Goal: Task Accomplishment & Management: Use online tool/utility

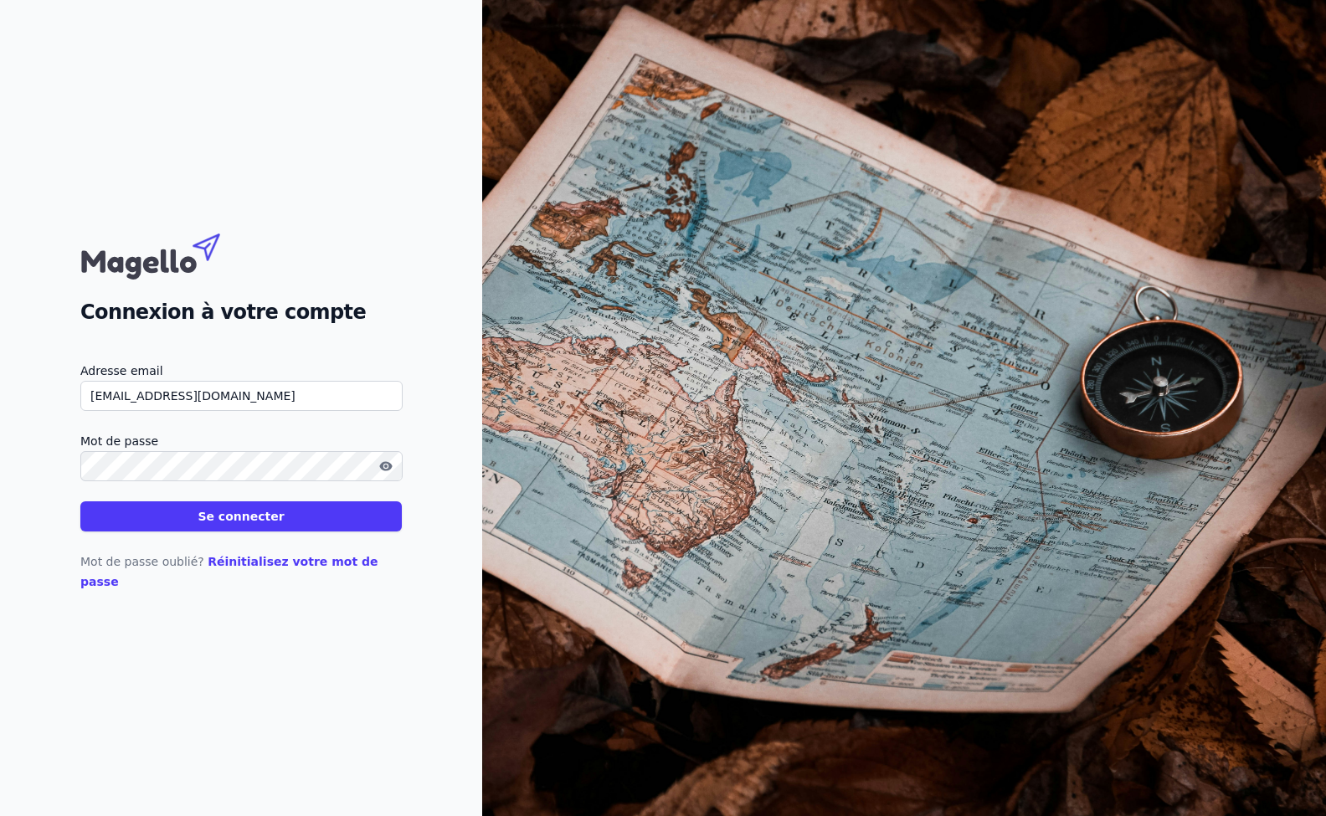
type input "ph.schmets@sogic.eu"
click at [240, 532] on button "Se connecter" at bounding box center [241, 517] width 322 height 30
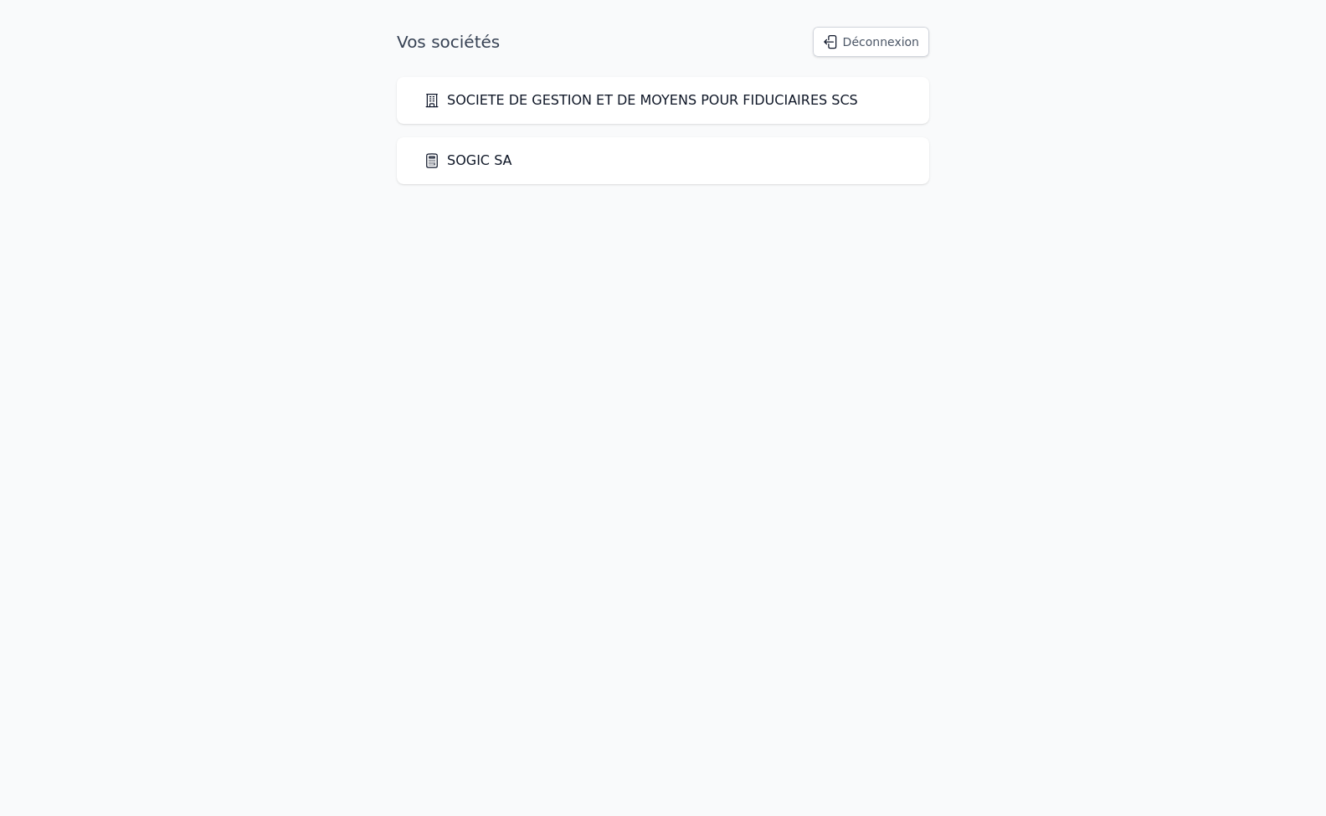
click at [473, 163] on link "SOGIC SA" at bounding box center [468, 161] width 89 height 20
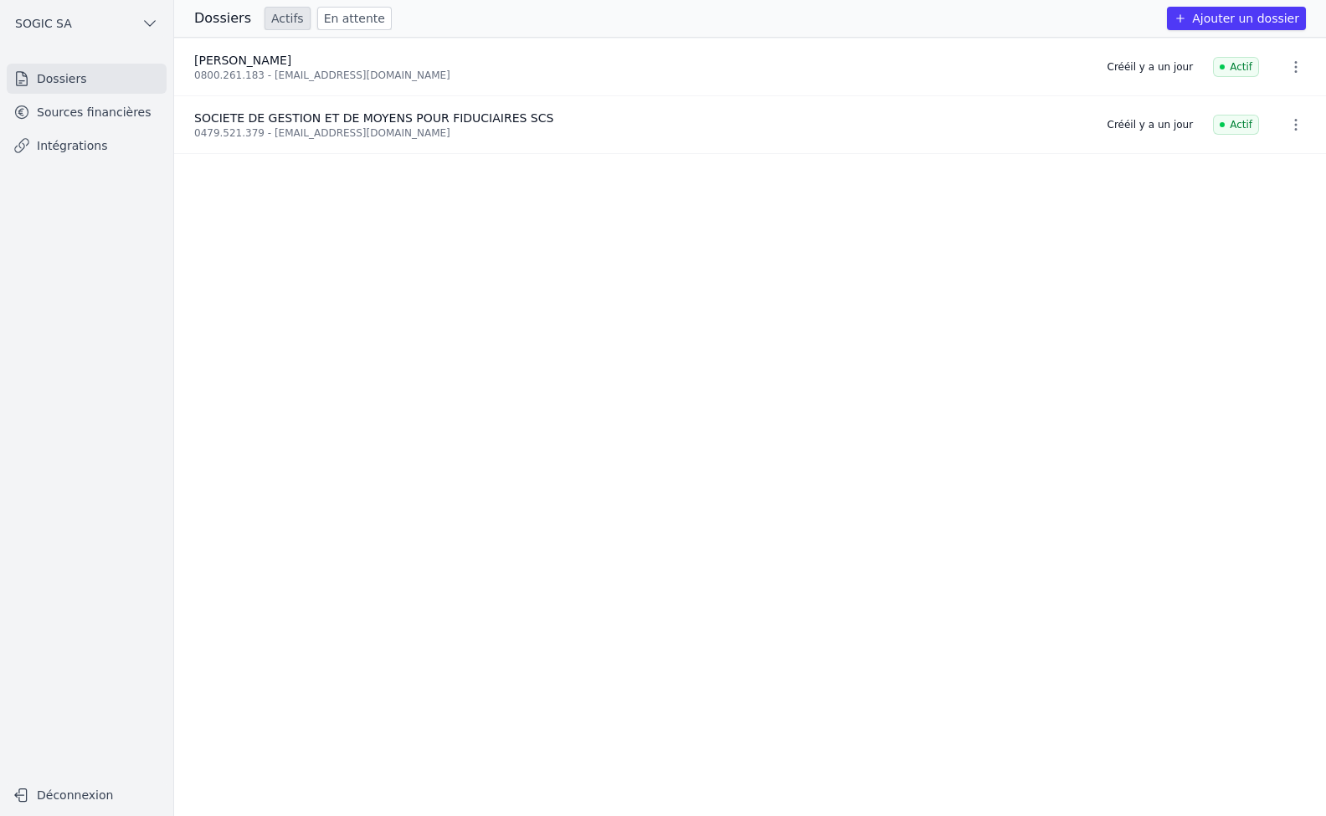
click at [59, 147] on link "Intégrations" at bounding box center [87, 146] width 160 height 30
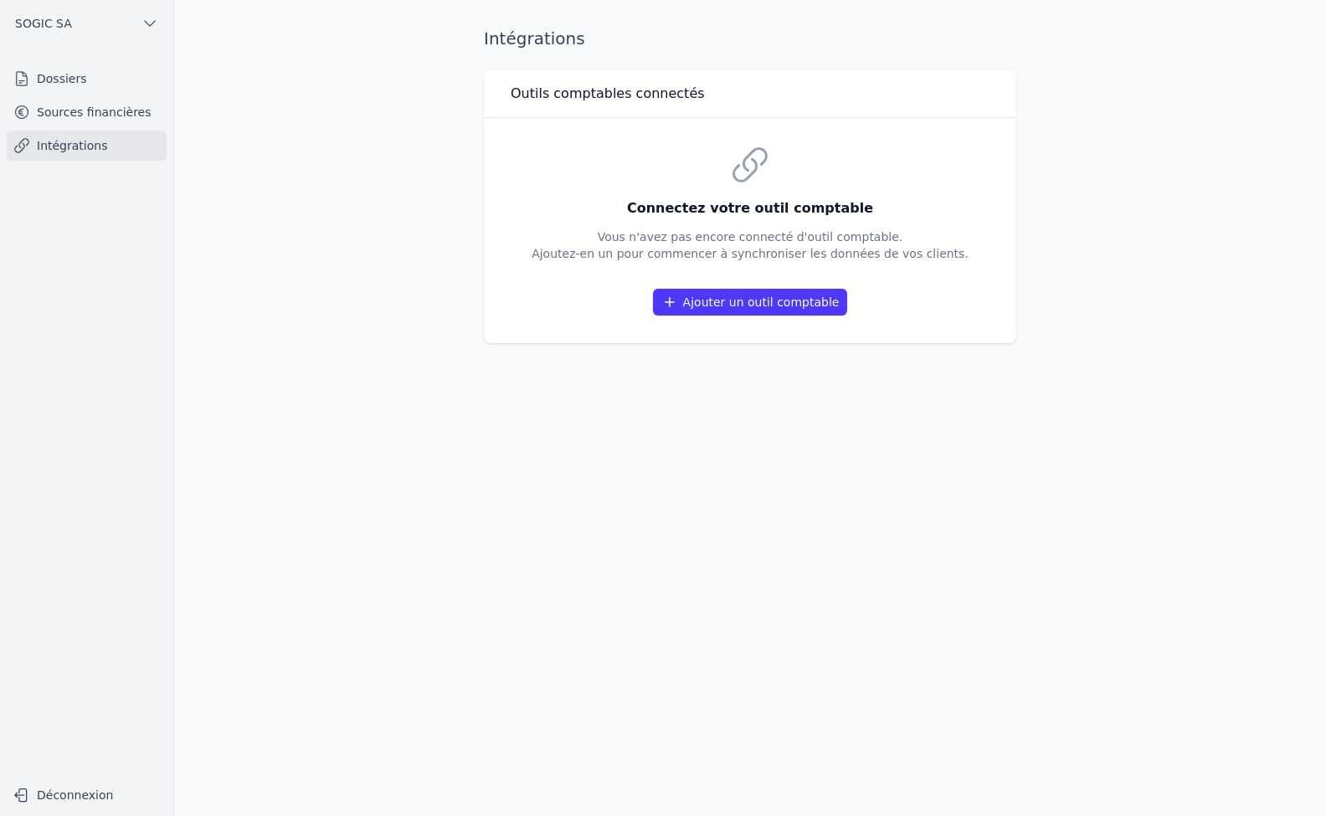
click at [733, 296] on button "Ajouter un outil comptable" at bounding box center [750, 302] width 195 height 27
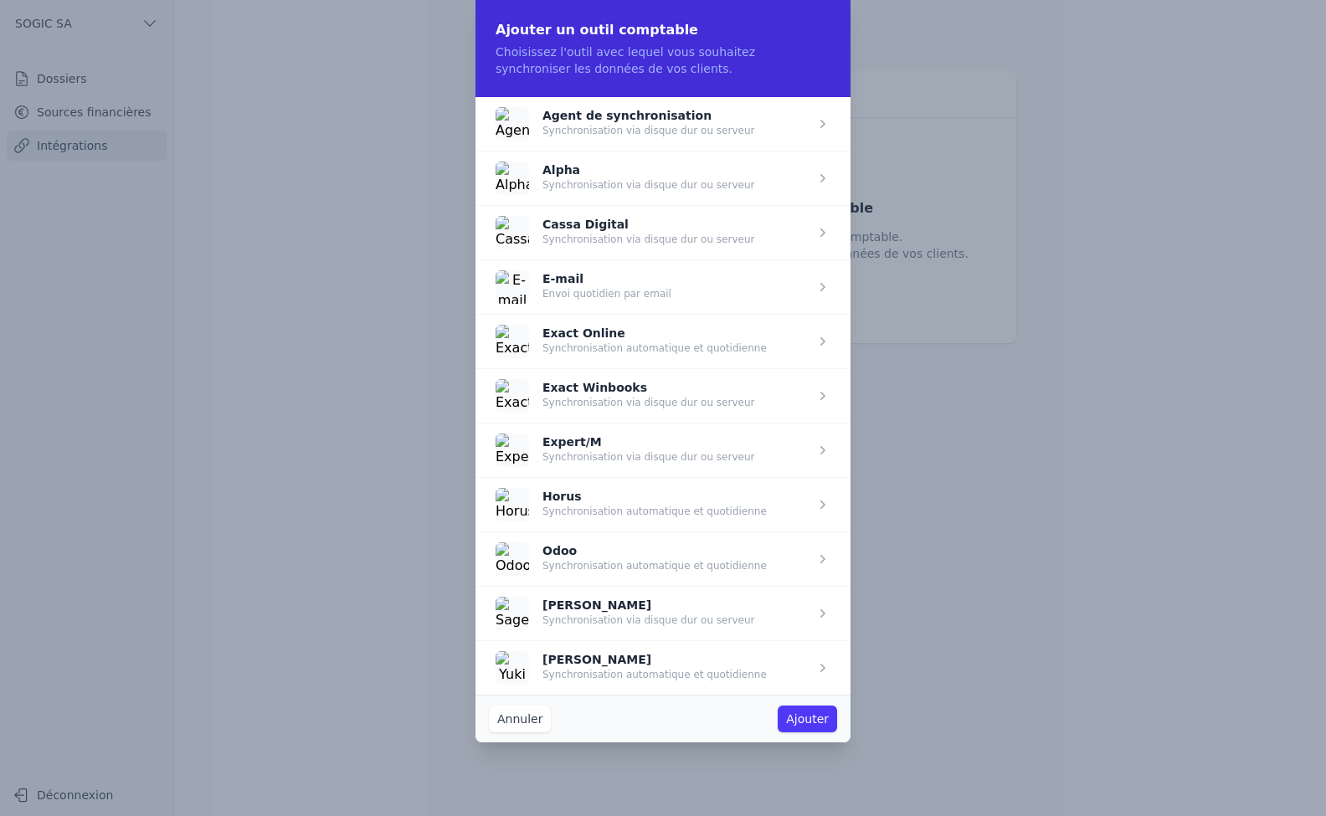
click at [574, 622] on span "button" at bounding box center [663, 613] width 375 height 54
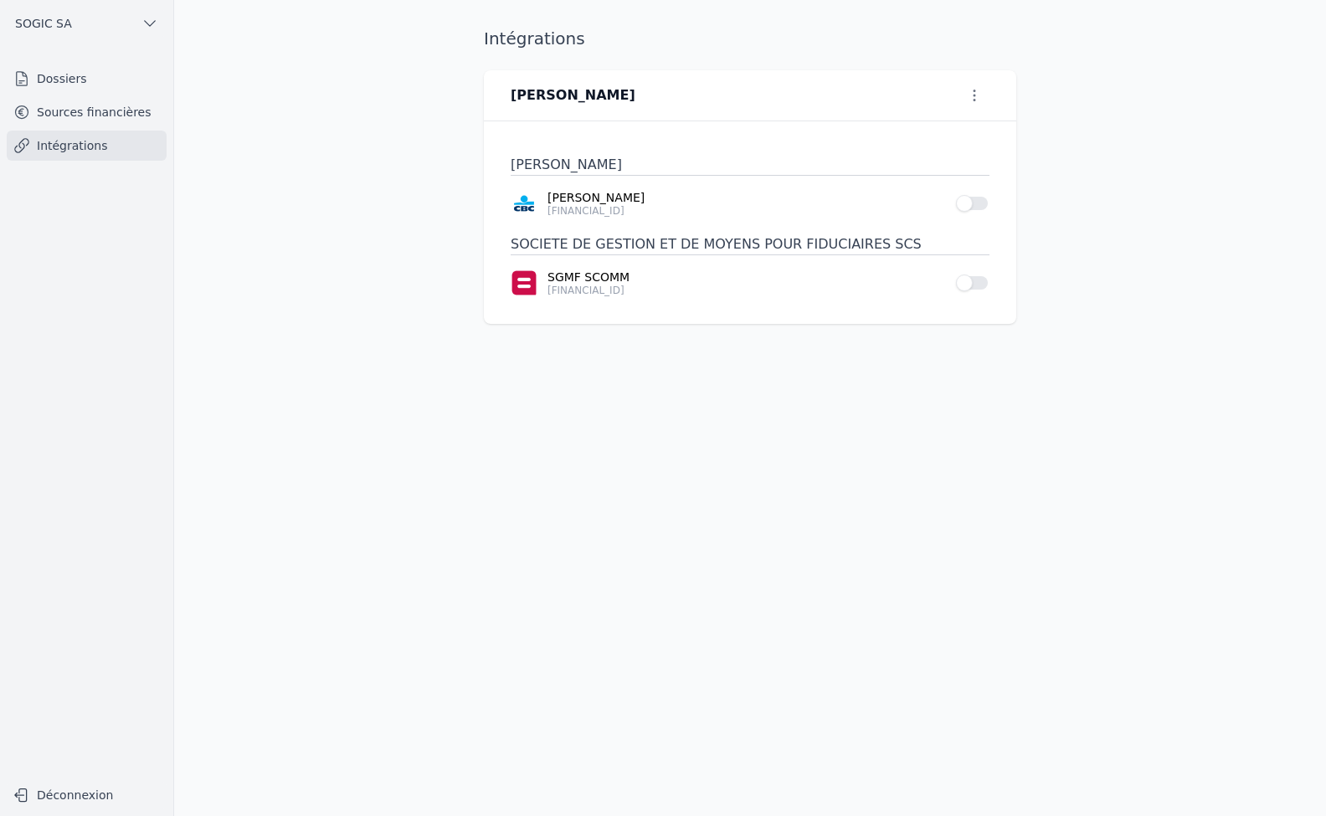
click at [982, 280] on button "Use setting" at bounding box center [972, 283] width 33 height 17
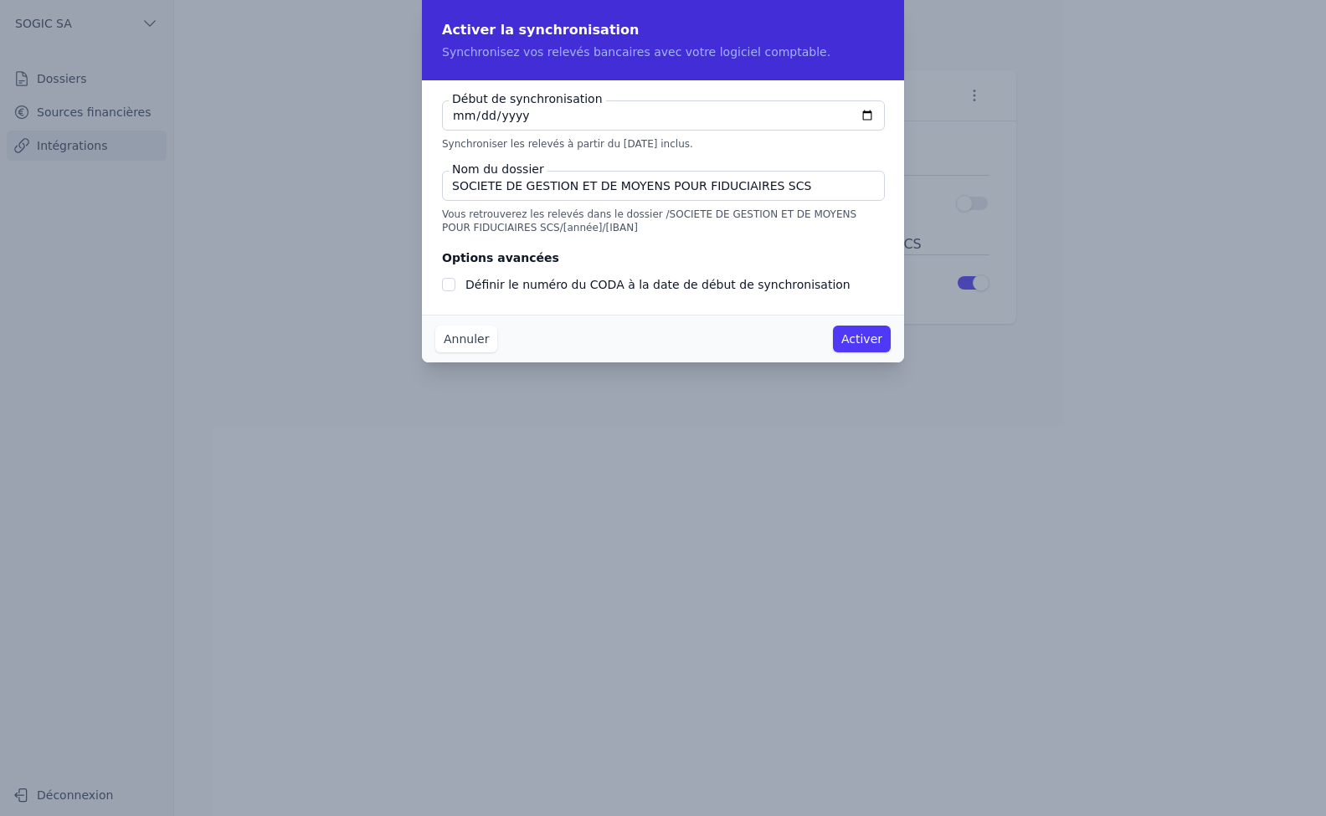
click at [464, 338] on button "Annuler" at bounding box center [466, 339] width 62 height 27
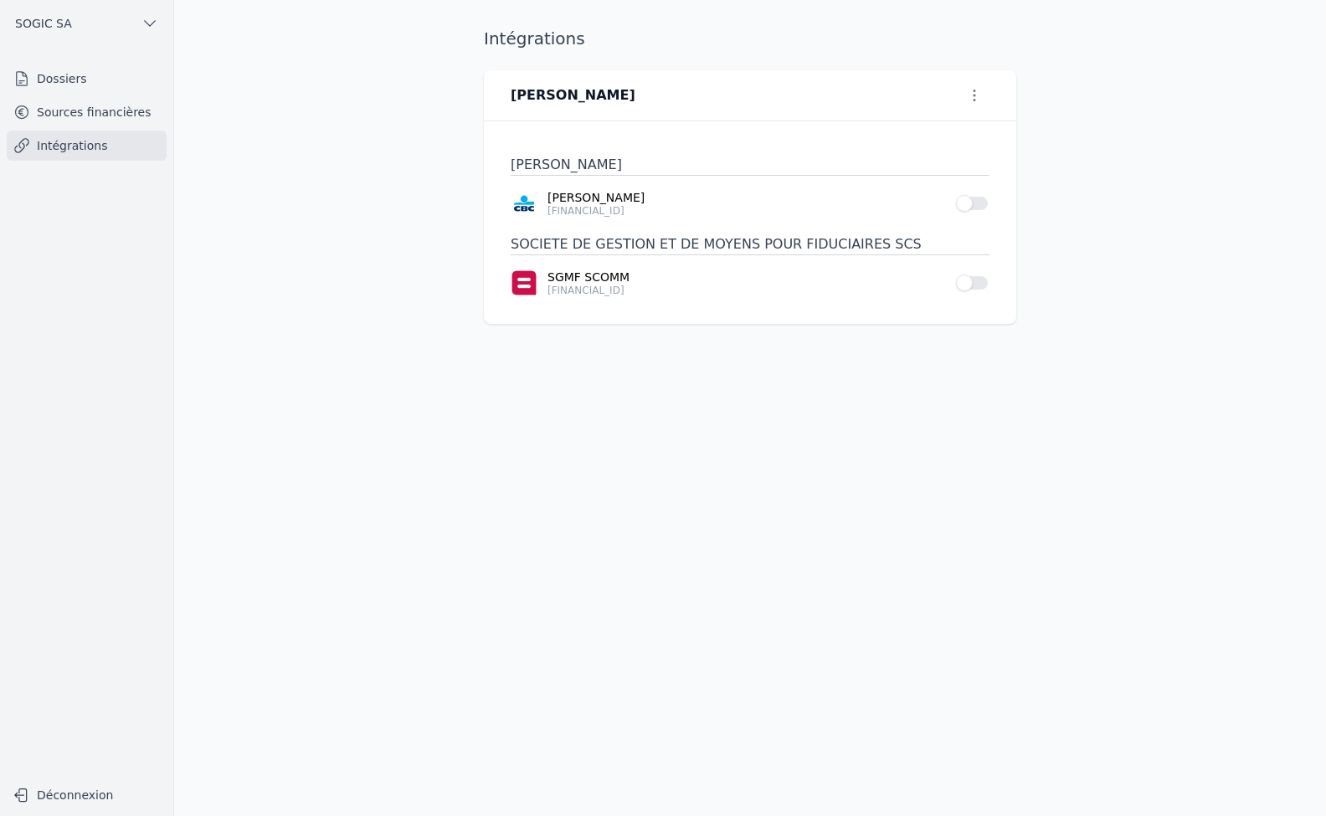
click at [985, 204] on button "Use setting" at bounding box center [972, 203] width 33 height 17
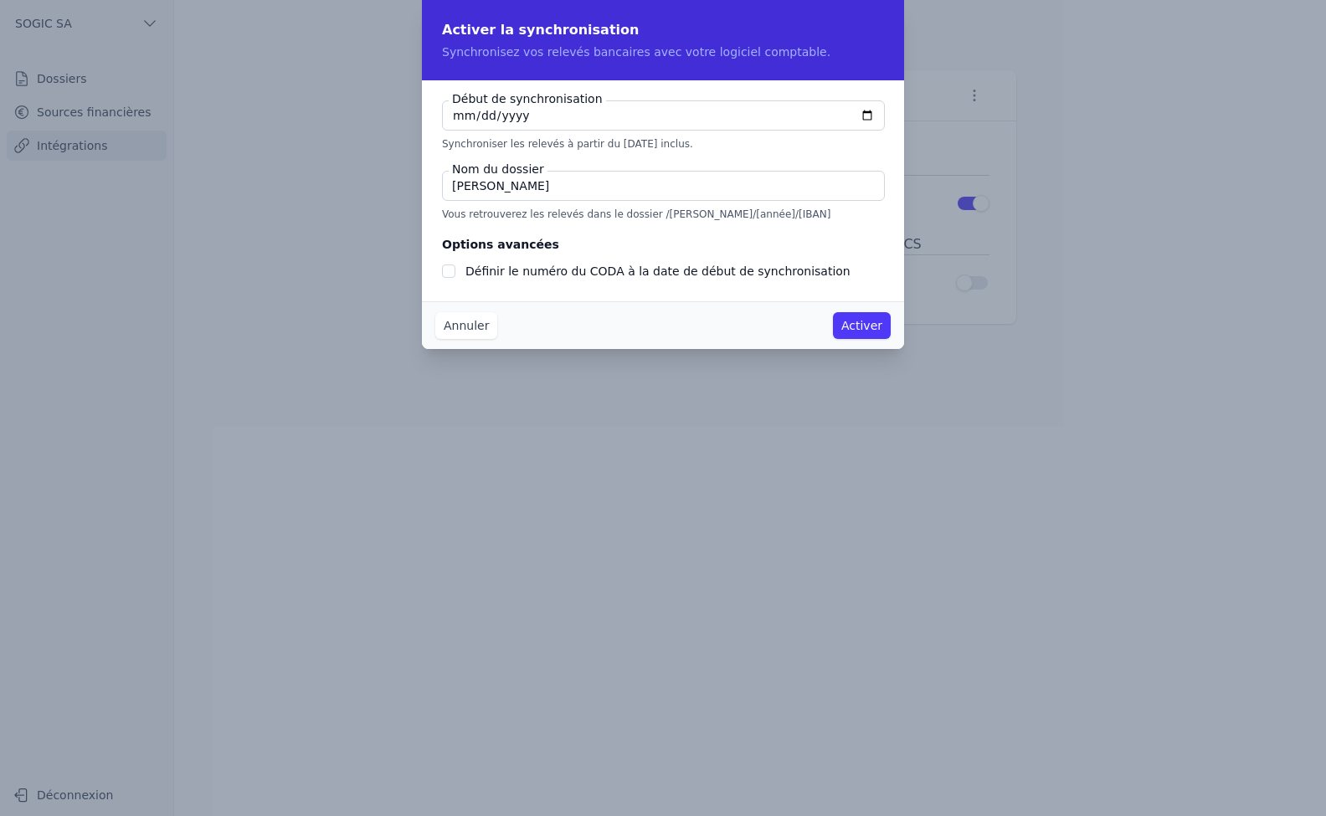
checkbox input "false"
type input "2025-09-01"
click at [857, 319] on button "Activer" at bounding box center [862, 325] width 58 height 27
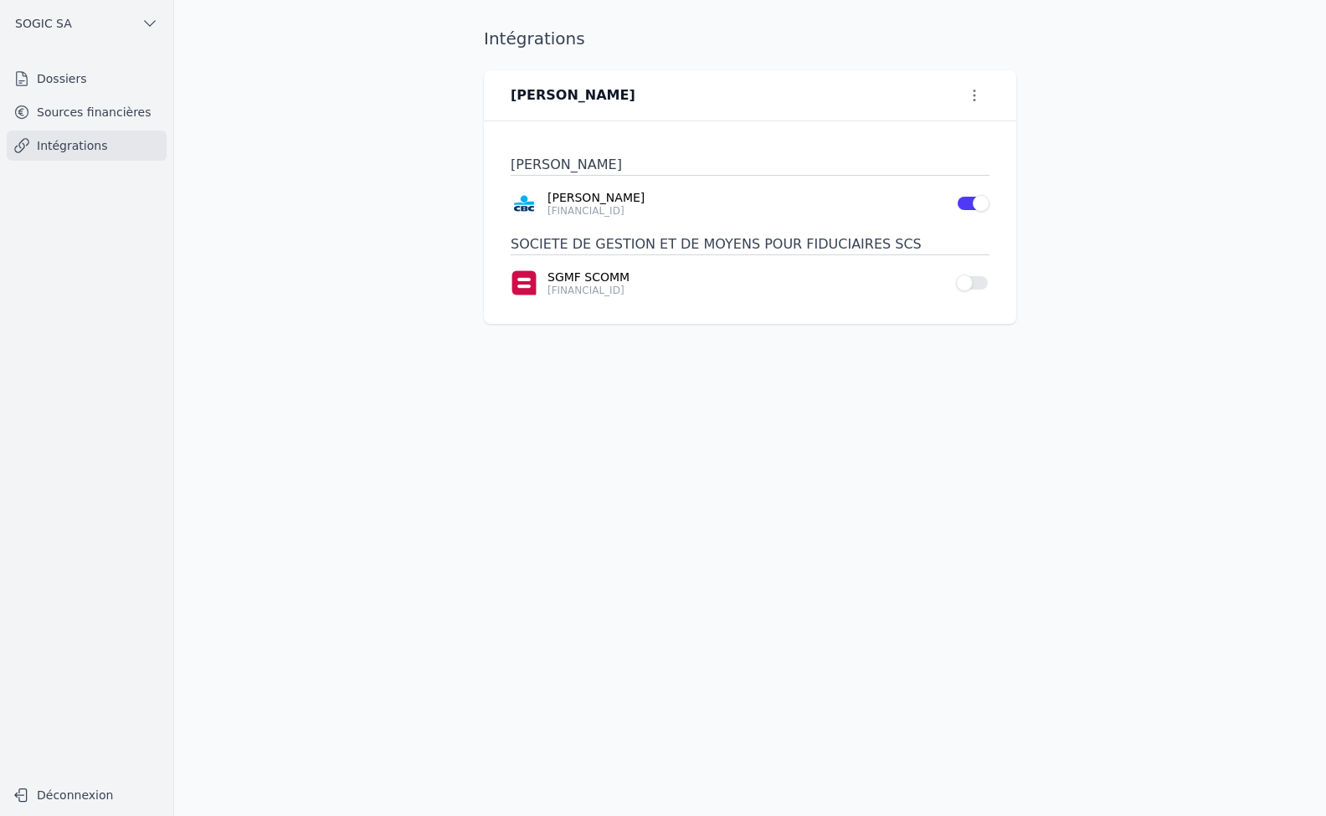
click at [57, 153] on link "Intégrations" at bounding box center [87, 146] width 160 height 30
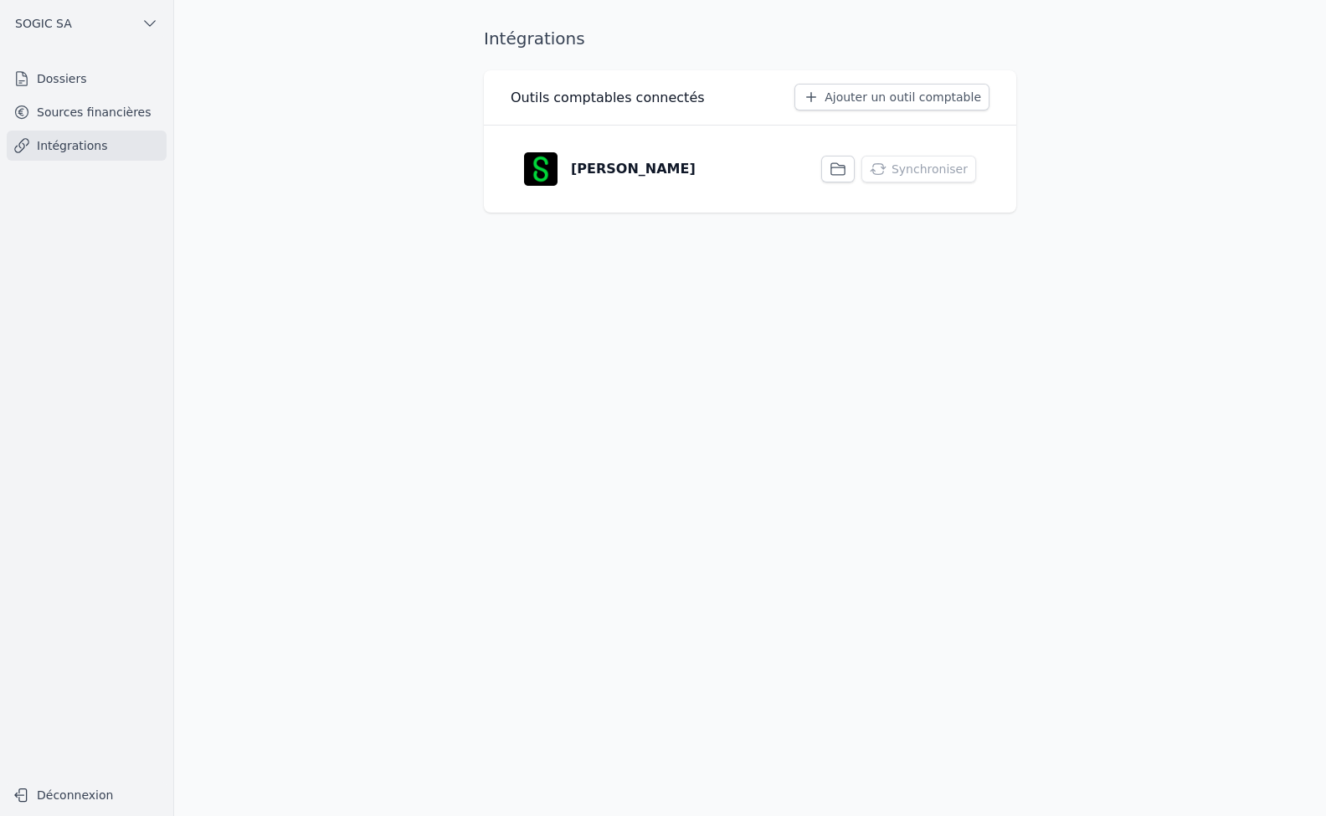
click at [855, 172] on button "button" at bounding box center [837, 169] width 33 height 27
click at [934, 169] on button "Synchroniser" at bounding box center [919, 169] width 115 height 27
click at [597, 162] on p "[PERSON_NAME]" at bounding box center [633, 162] width 125 height 20
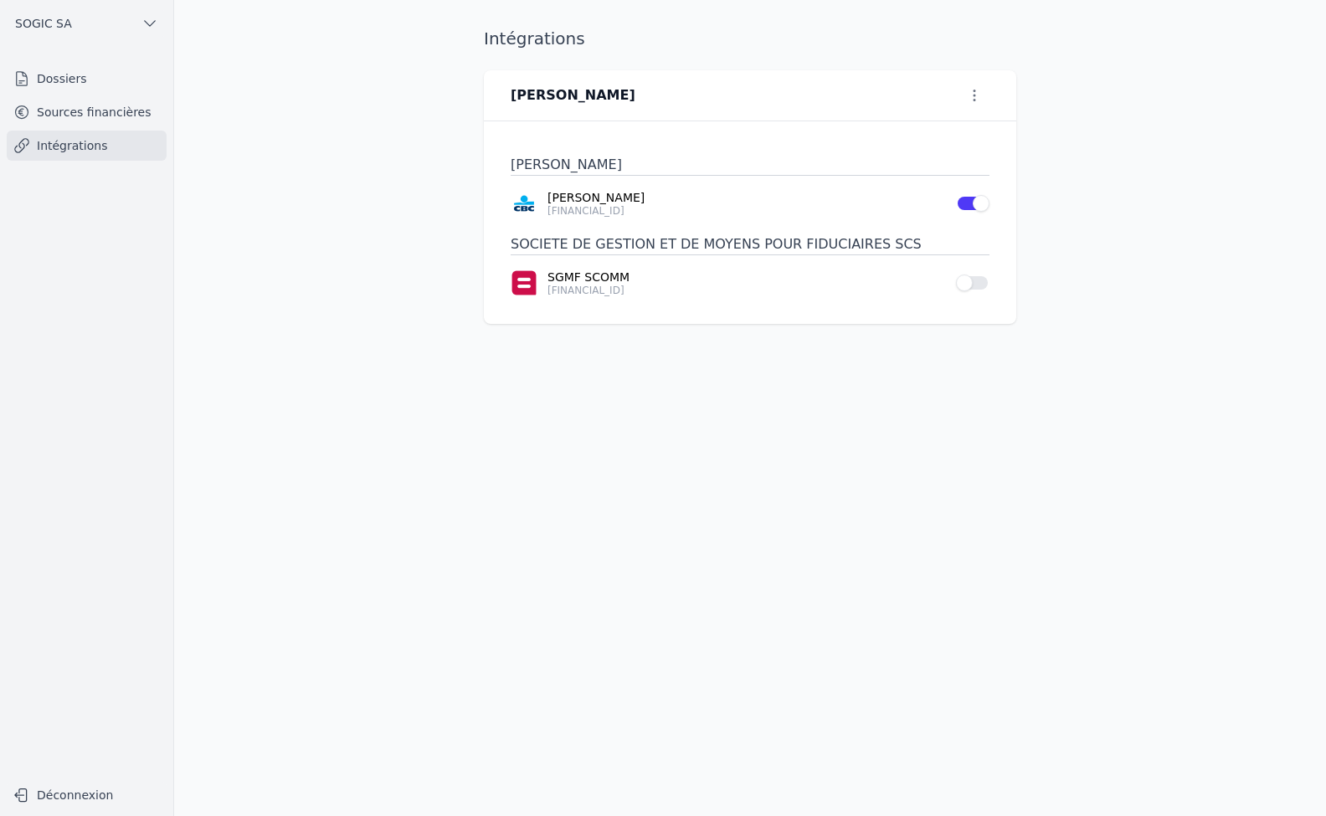
click at [81, 103] on link "Sources financières" at bounding box center [87, 112] width 160 height 30
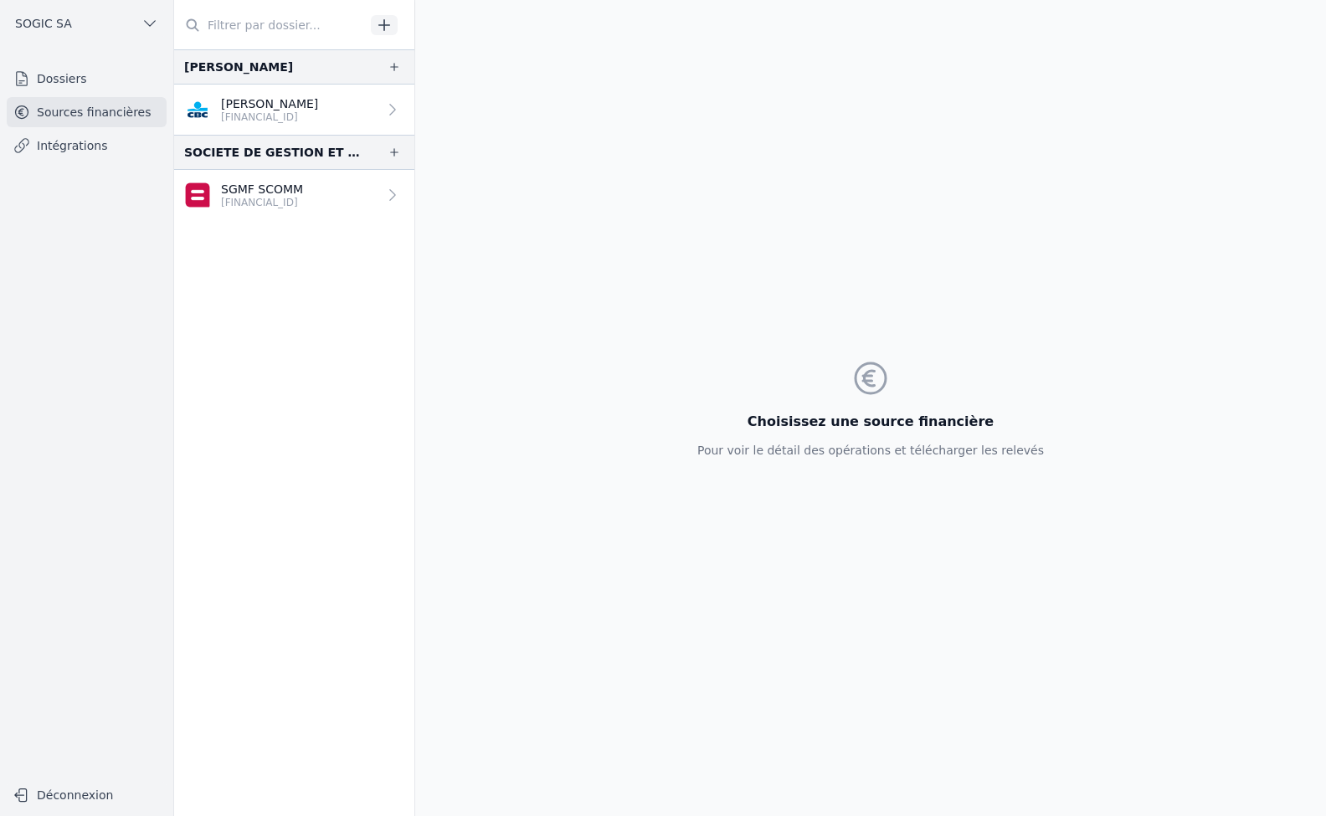
click at [250, 198] on p "[FINANCIAL_ID]" at bounding box center [262, 202] width 82 height 13
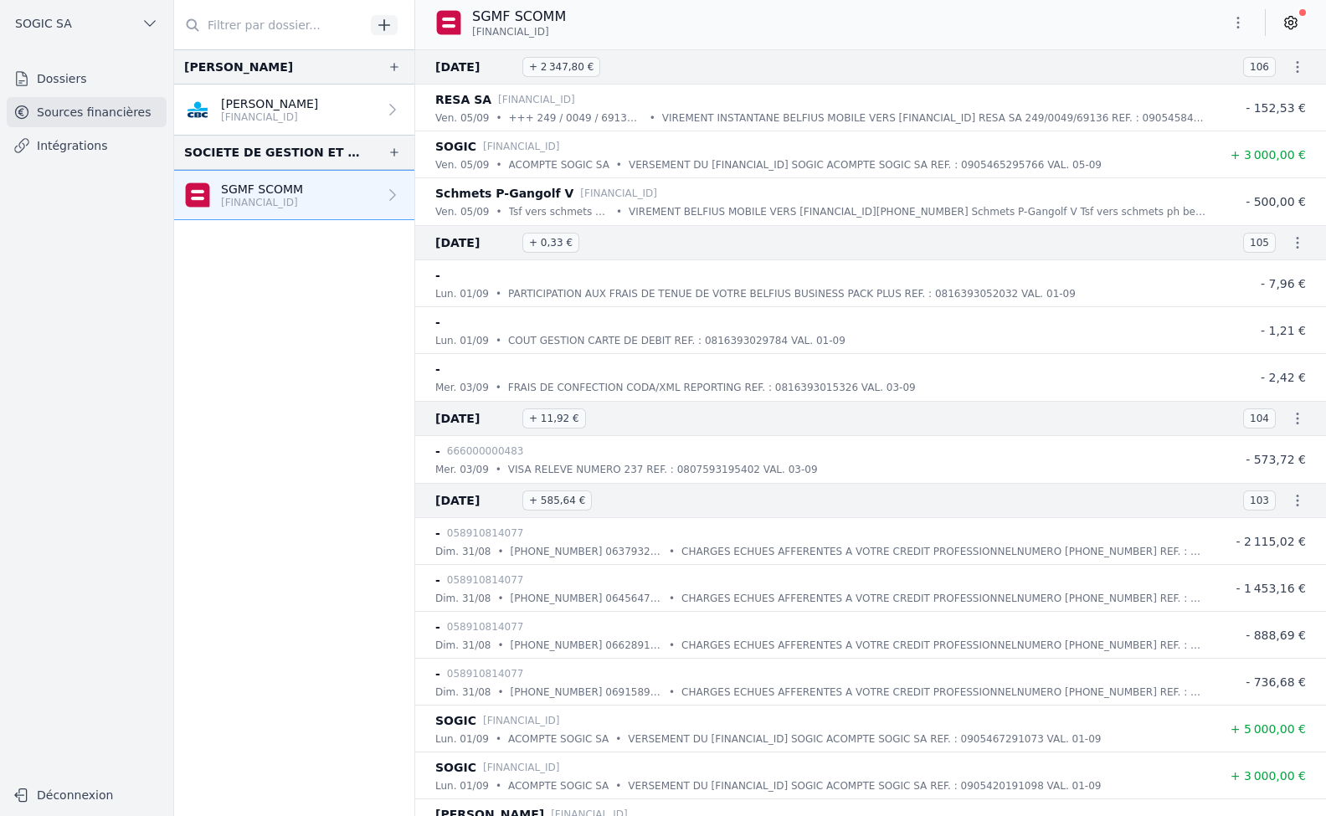
click at [1288, 22] on icon at bounding box center [1291, 22] width 17 height 17
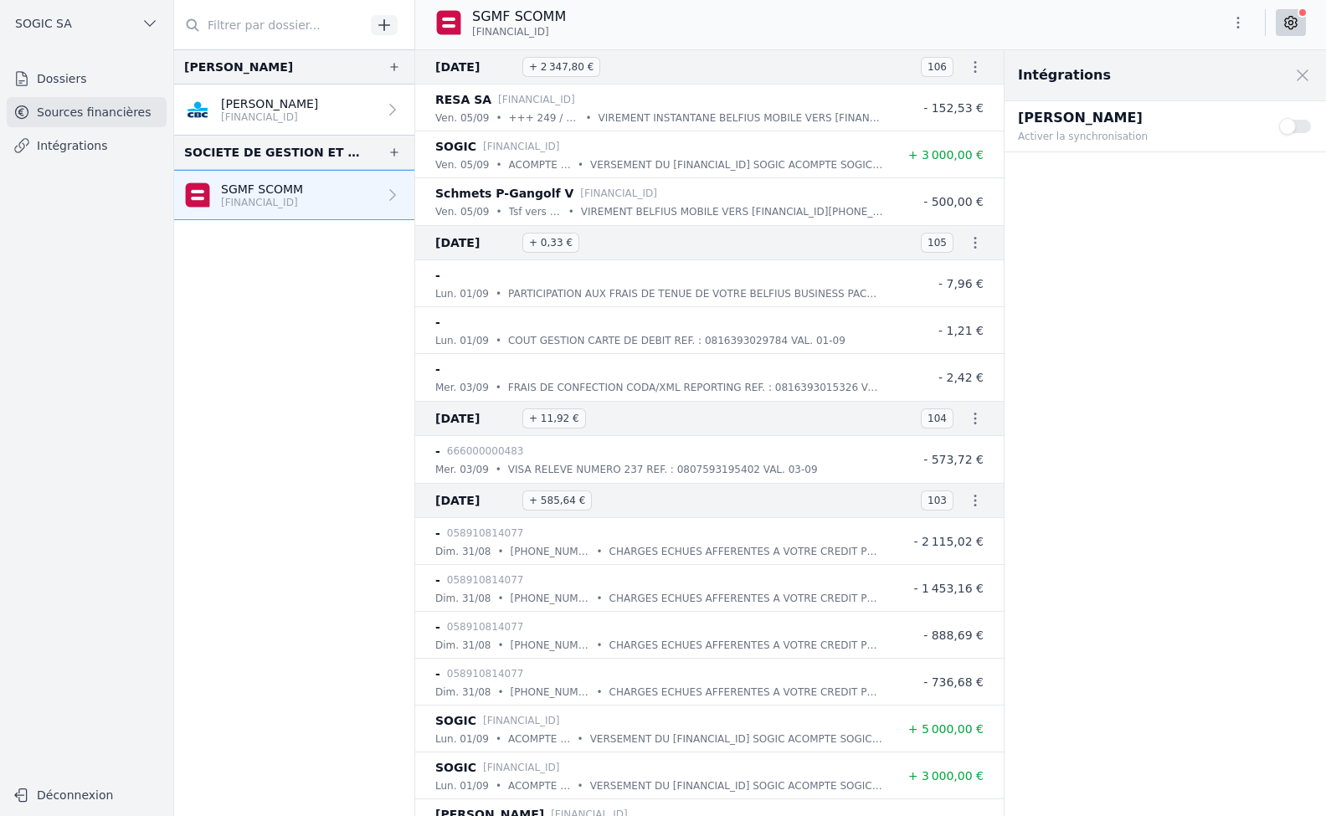
click at [80, 148] on link "Intégrations" at bounding box center [87, 146] width 160 height 30
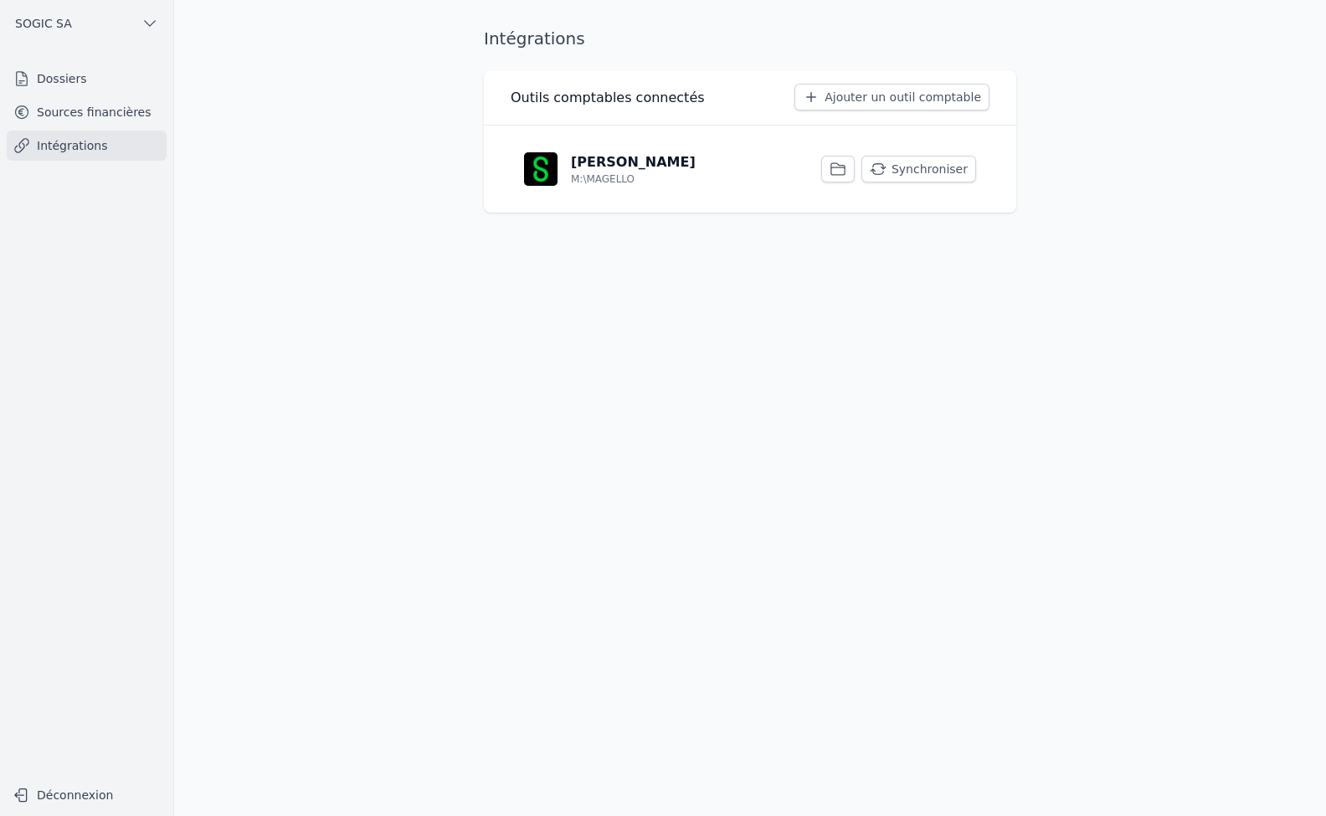
click at [880, 103] on button "Ajouter un outil comptable" at bounding box center [892, 97] width 195 height 27
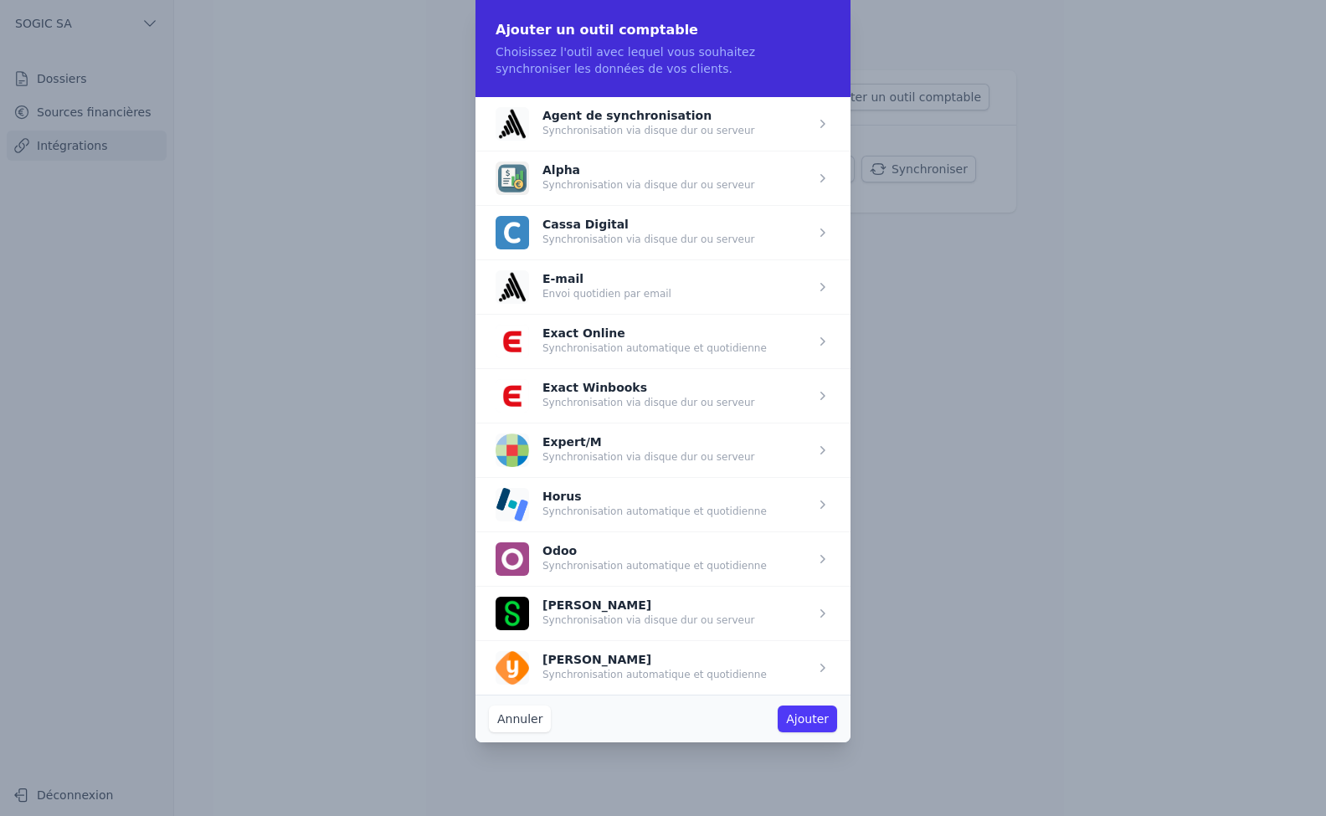
click at [578, 614] on span "button" at bounding box center [663, 613] width 375 height 54
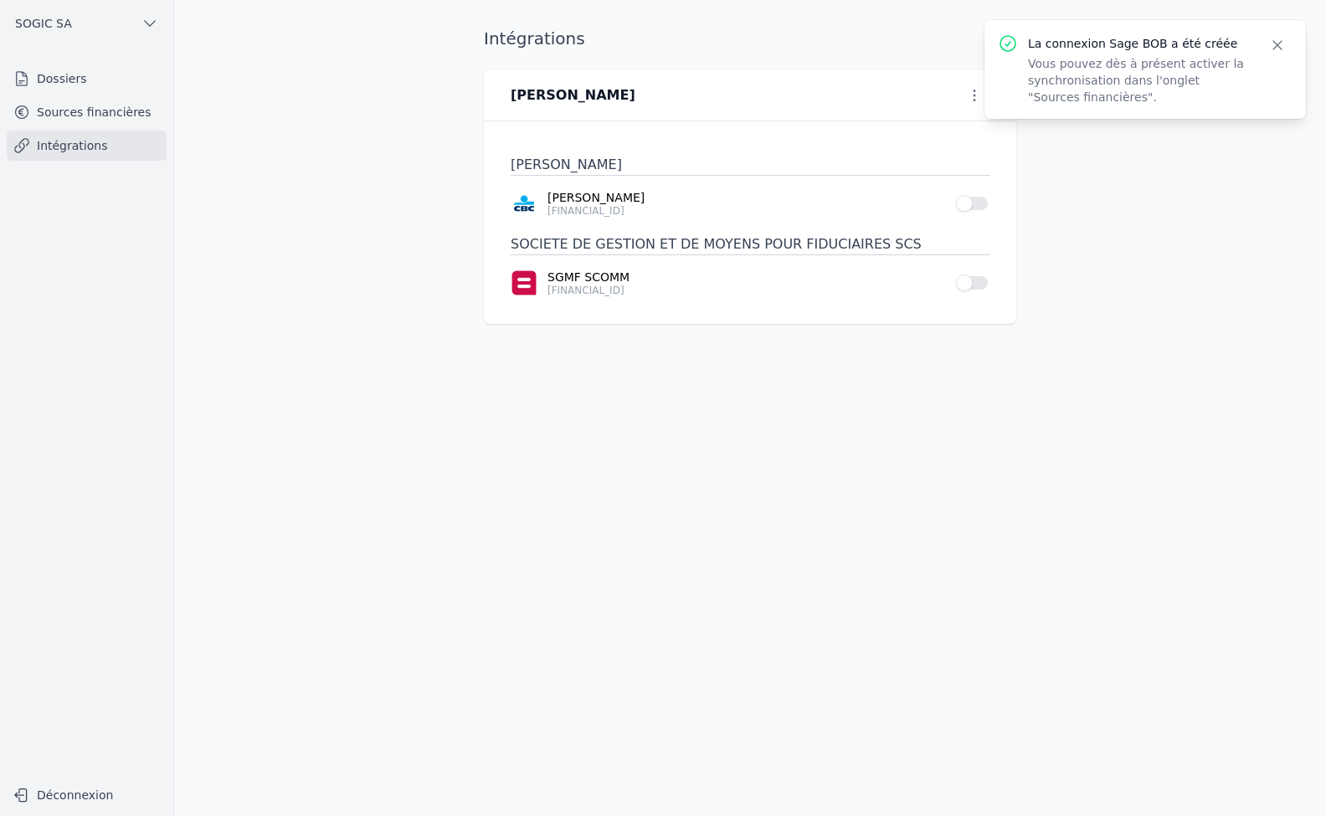
click at [1283, 44] on icon "button" at bounding box center [1277, 45] width 17 height 17
click at [975, 98] on icon "button" at bounding box center [974, 95] width 17 height 17
click at [959, 126] on button "Renommer" at bounding box center [947, 129] width 103 height 31
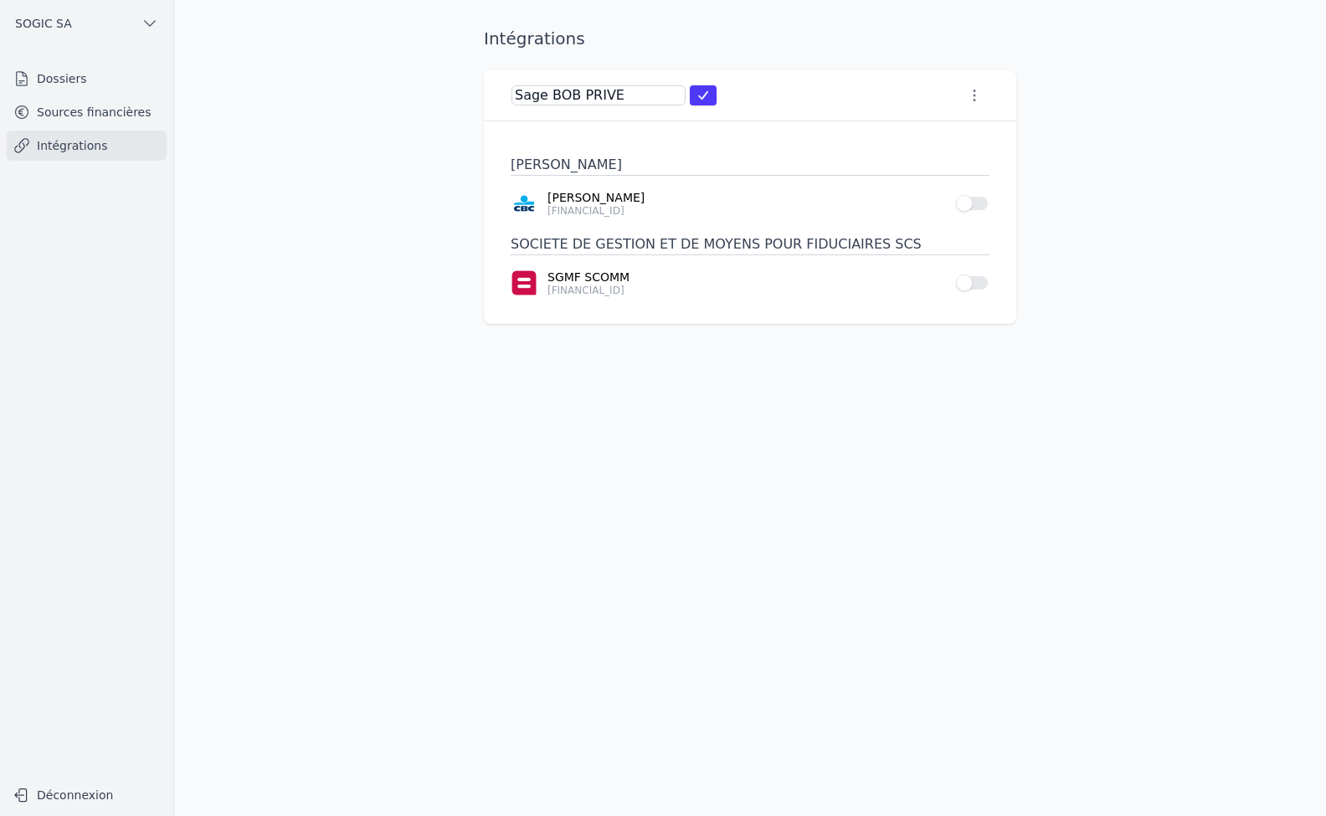
type input "Sage [PERSON_NAME]"
click at [703, 95] on icon "submit" at bounding box center [703, 95] width 13 height 13
click at [982, 282] on button "Use setting" at bounding box center [972, 283] width 33 height 17
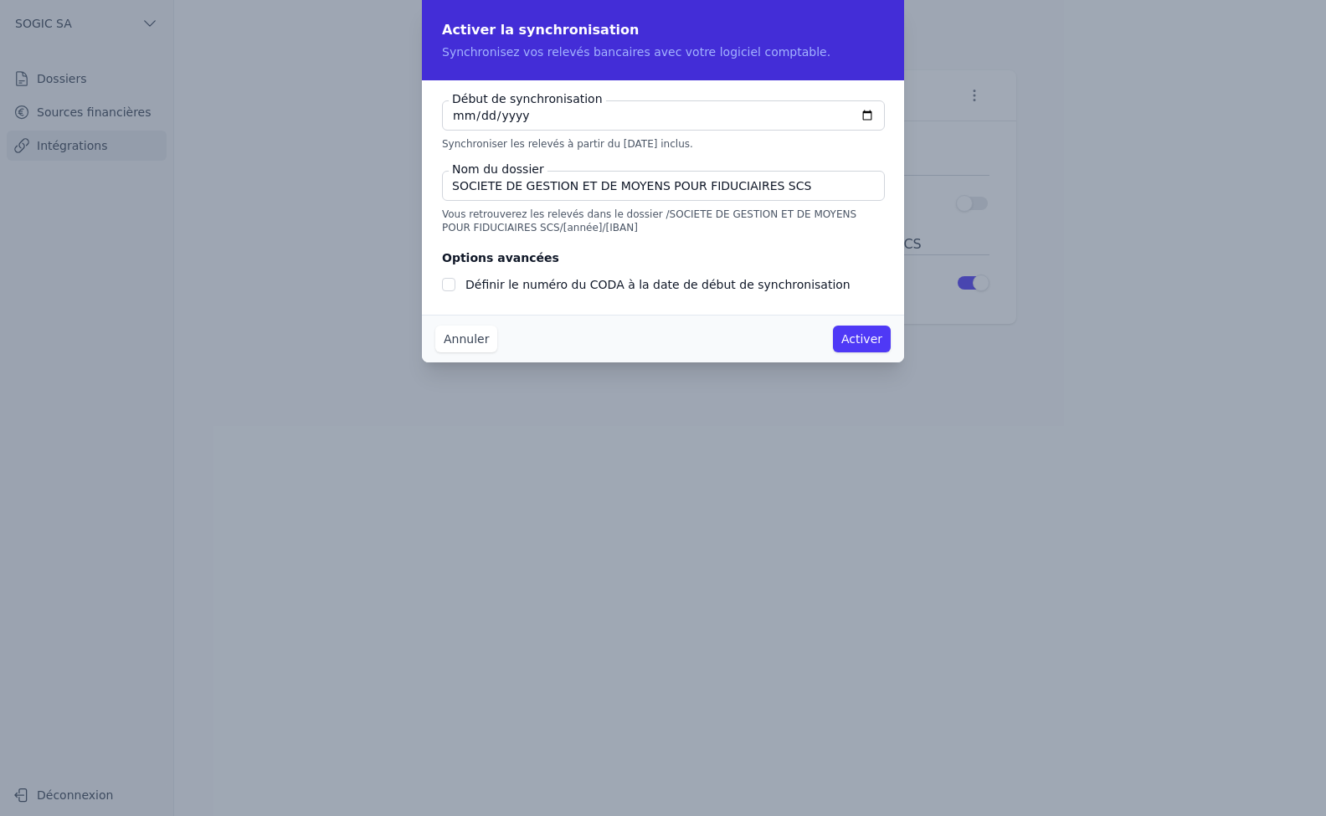
checkbox input "false"
type input "2025-09-01"
click at [870, 340] on button "Activer" at bounding box center [862, 339] width 58 height 27
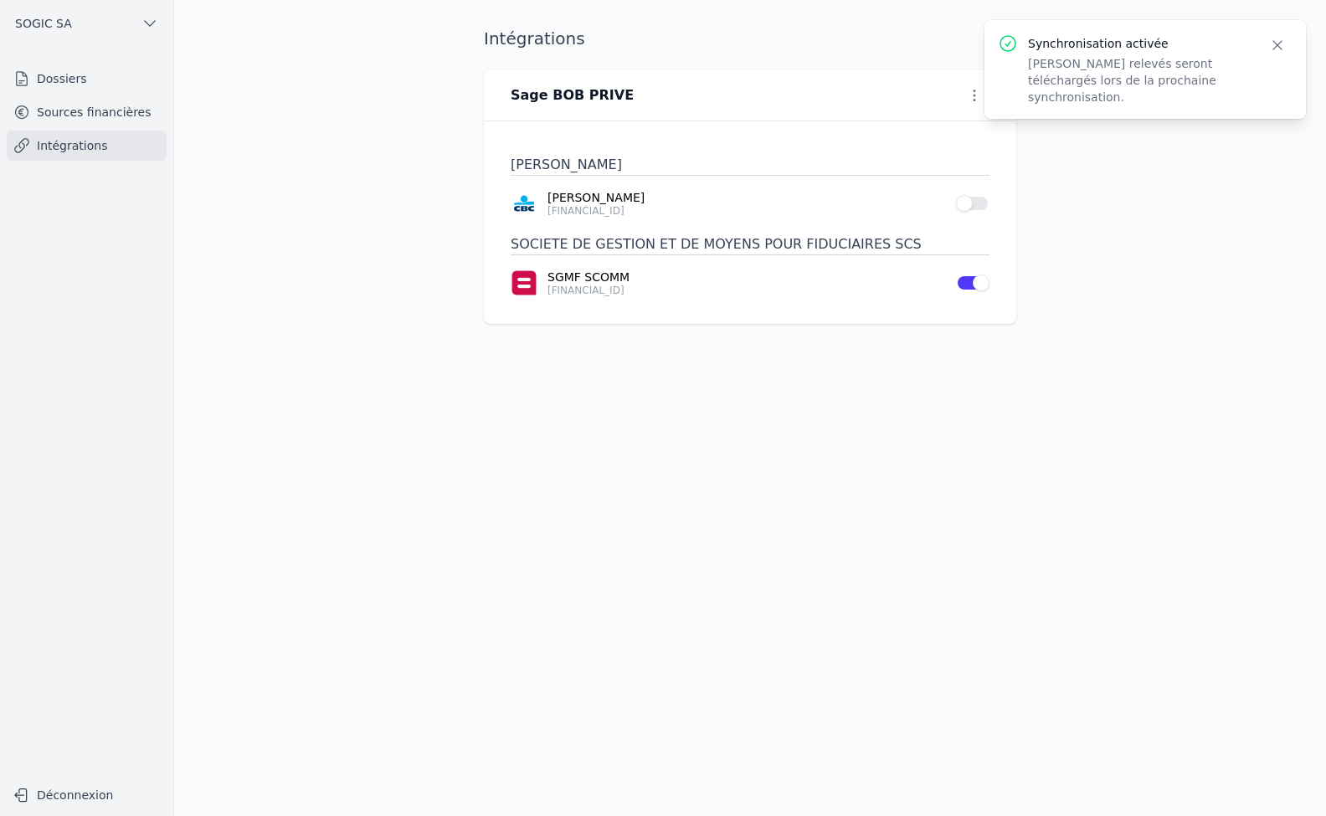
click at [33, 141] on link "Intégrations" at bounding box center [87, 146] width 160 height 30
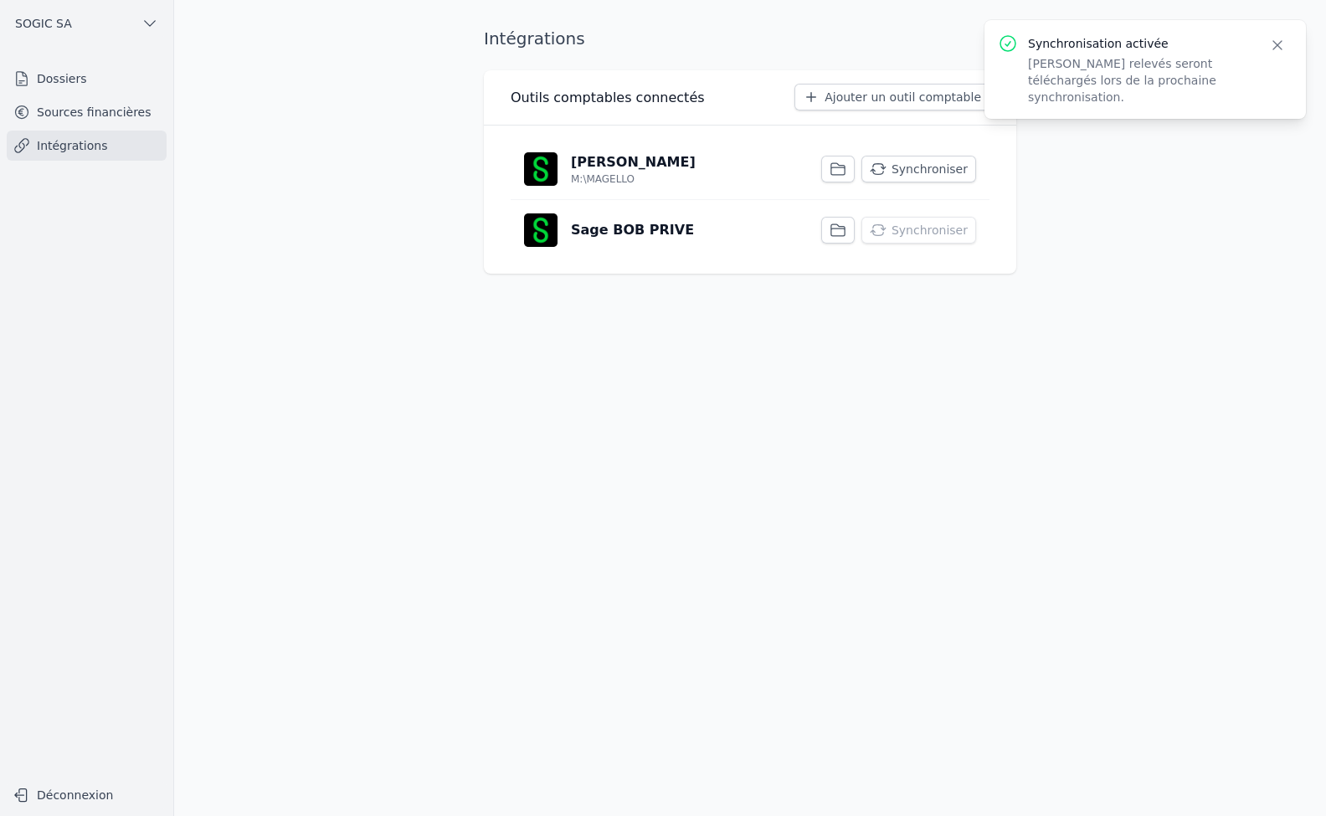
click at [846, 227] on icon "button" at bounding box center [838, 230] width 17 height 17
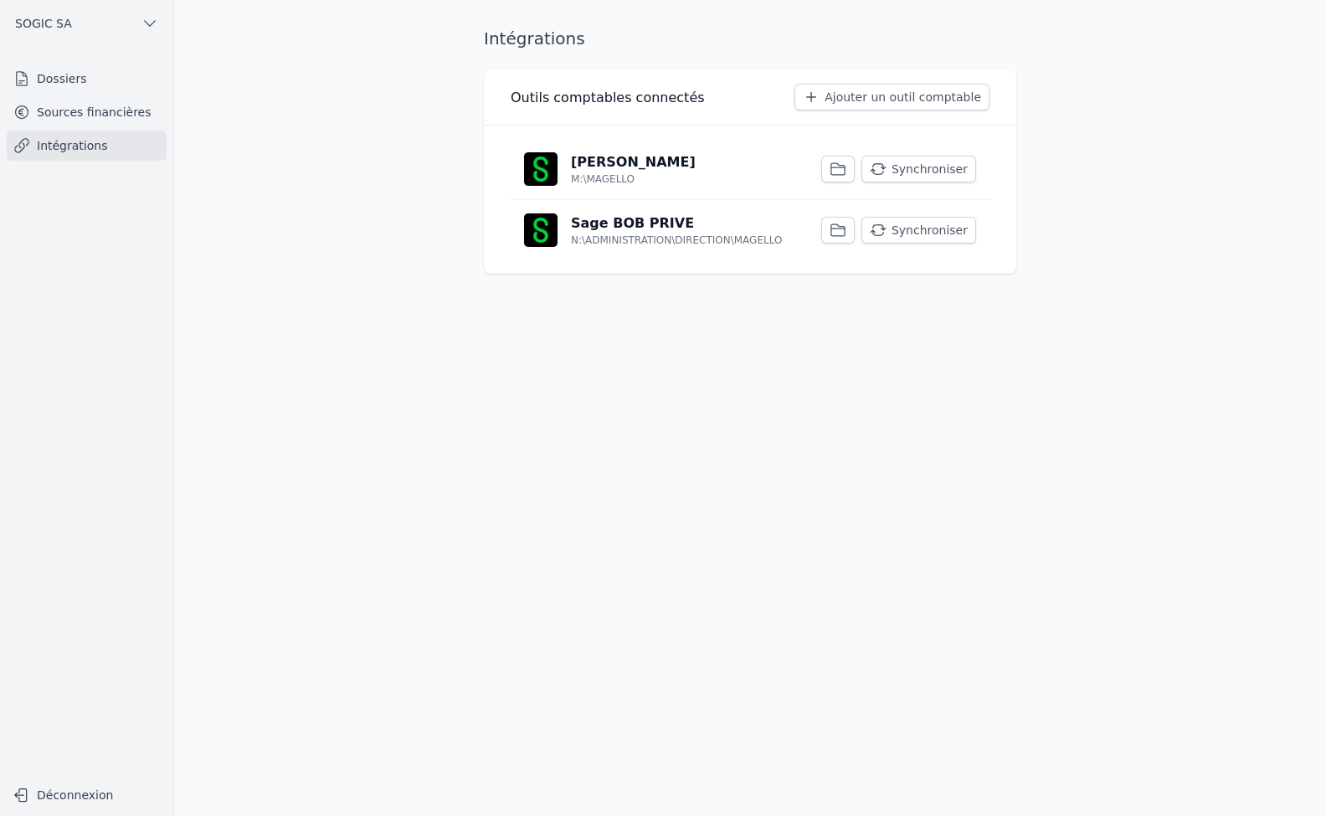
click at [918, 233] on button "Synchroniser" at bounding box center [919, 230] width 115 height 27
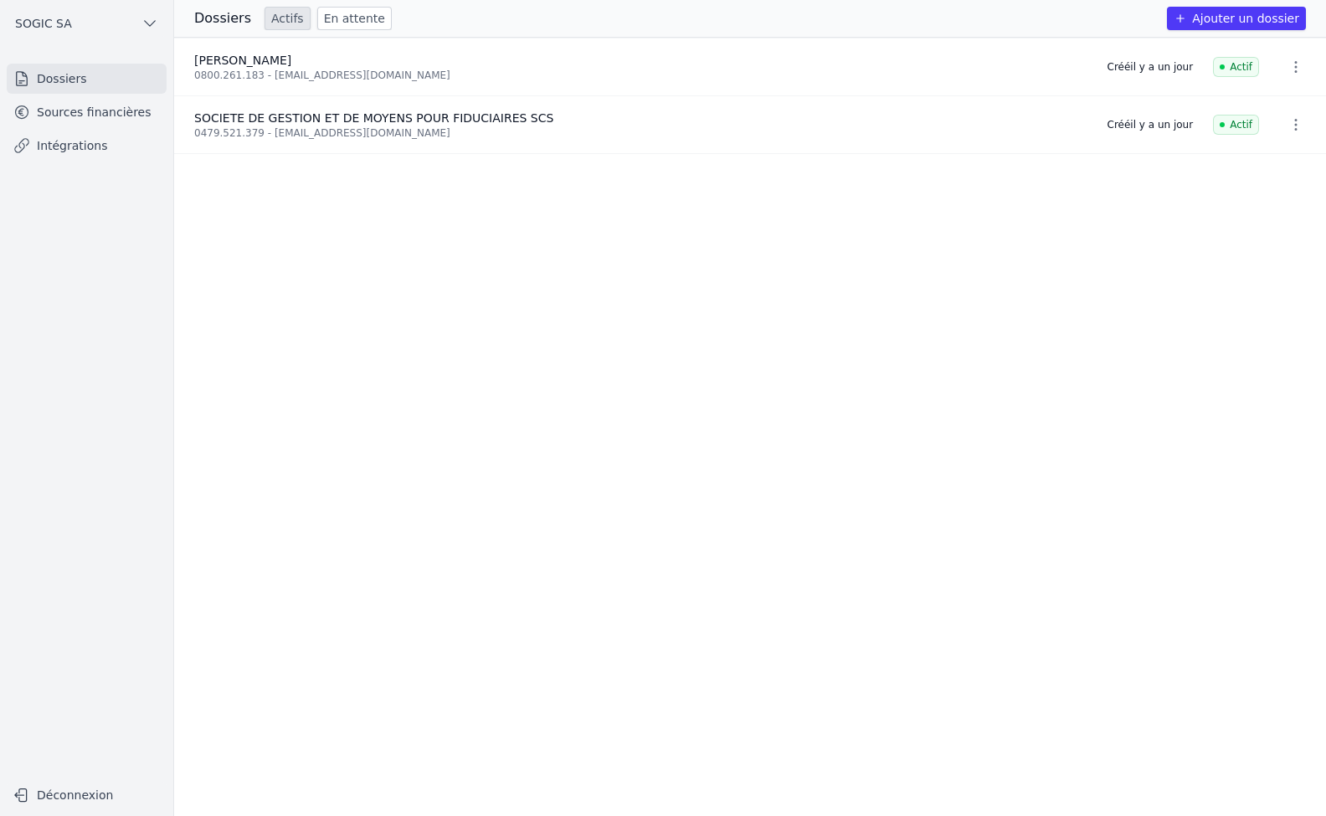
click at [64, 115] on link "Sources financières" at bounding box center [87, 112] width 160 height 30
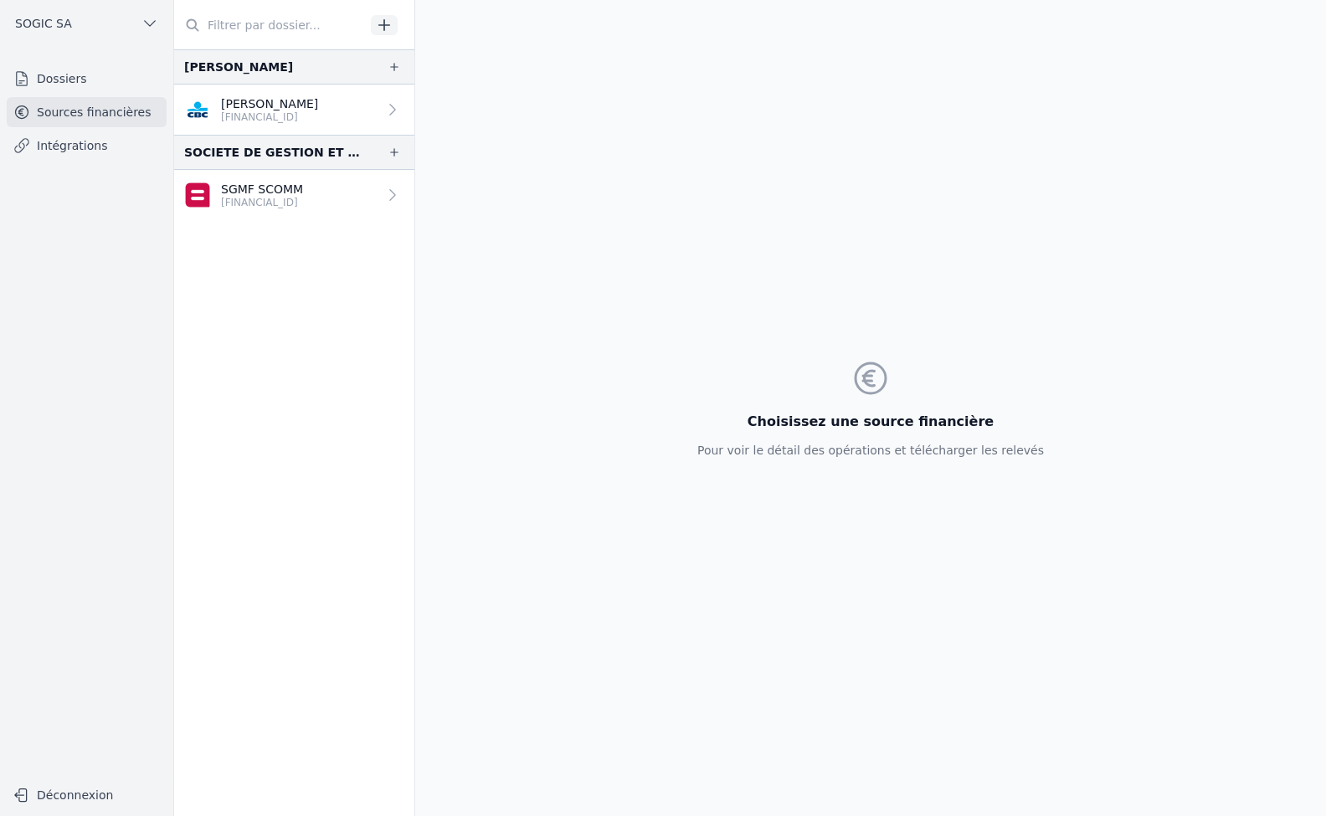
click at [77, 142] on link "Intégrations" at bounding box center [87, 146] width 160 height 30
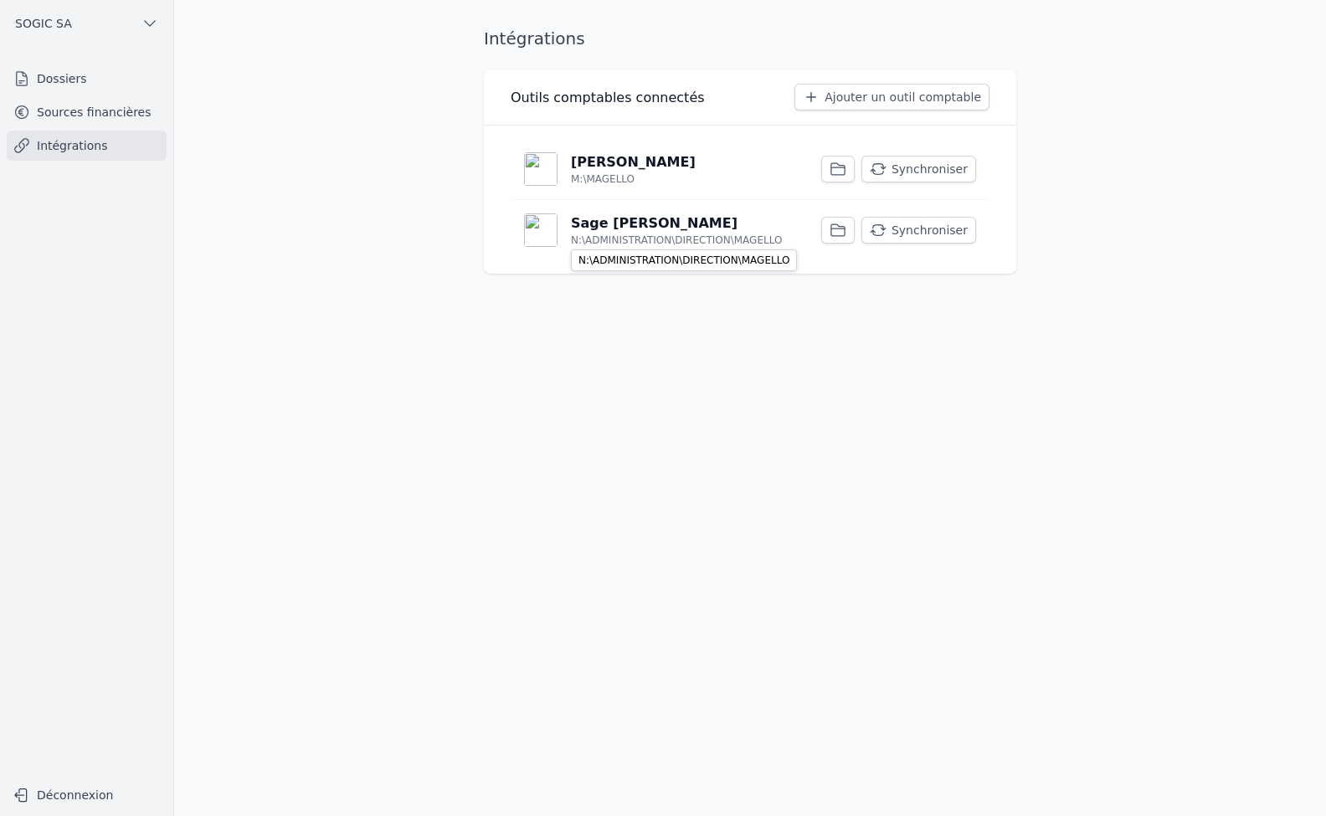
click at [605, 239] on p "N:\ADMINISTRATION\DIRECTION\MAGELLO" at bounding box center [676, 240] width 211 height 13
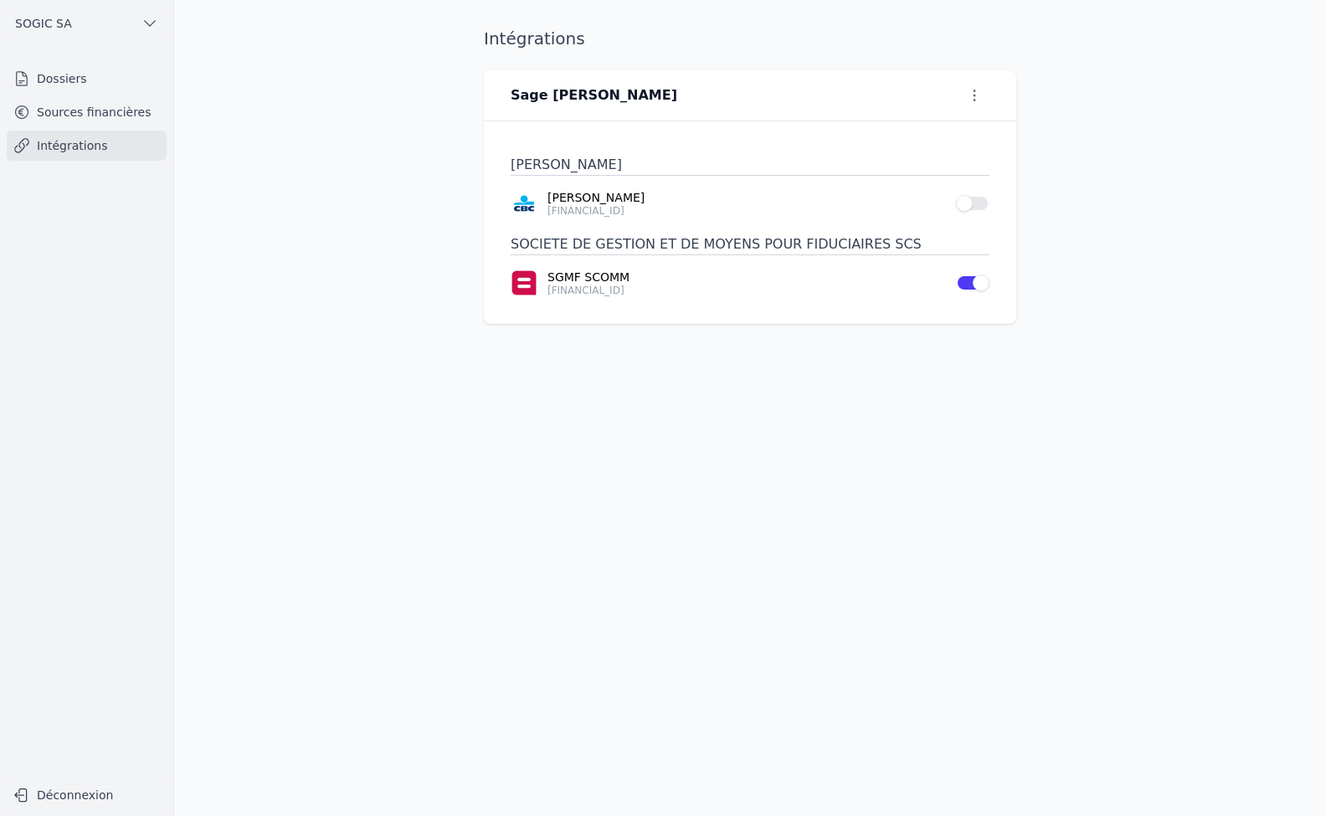
click at [570, 280] on p "SGMF SCOMM" at bounding box center [747, 277] width 399 height 17
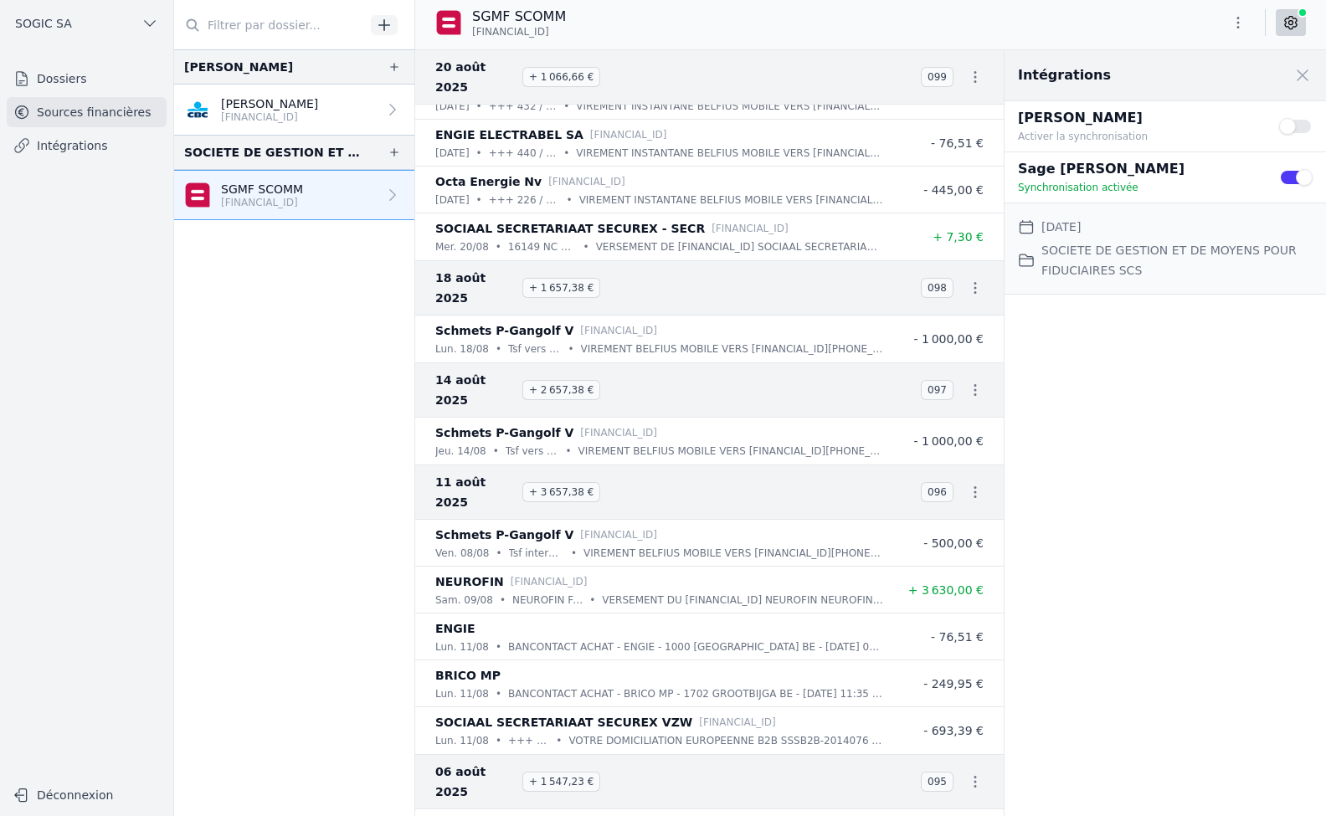
scroll to position [1675, 0]
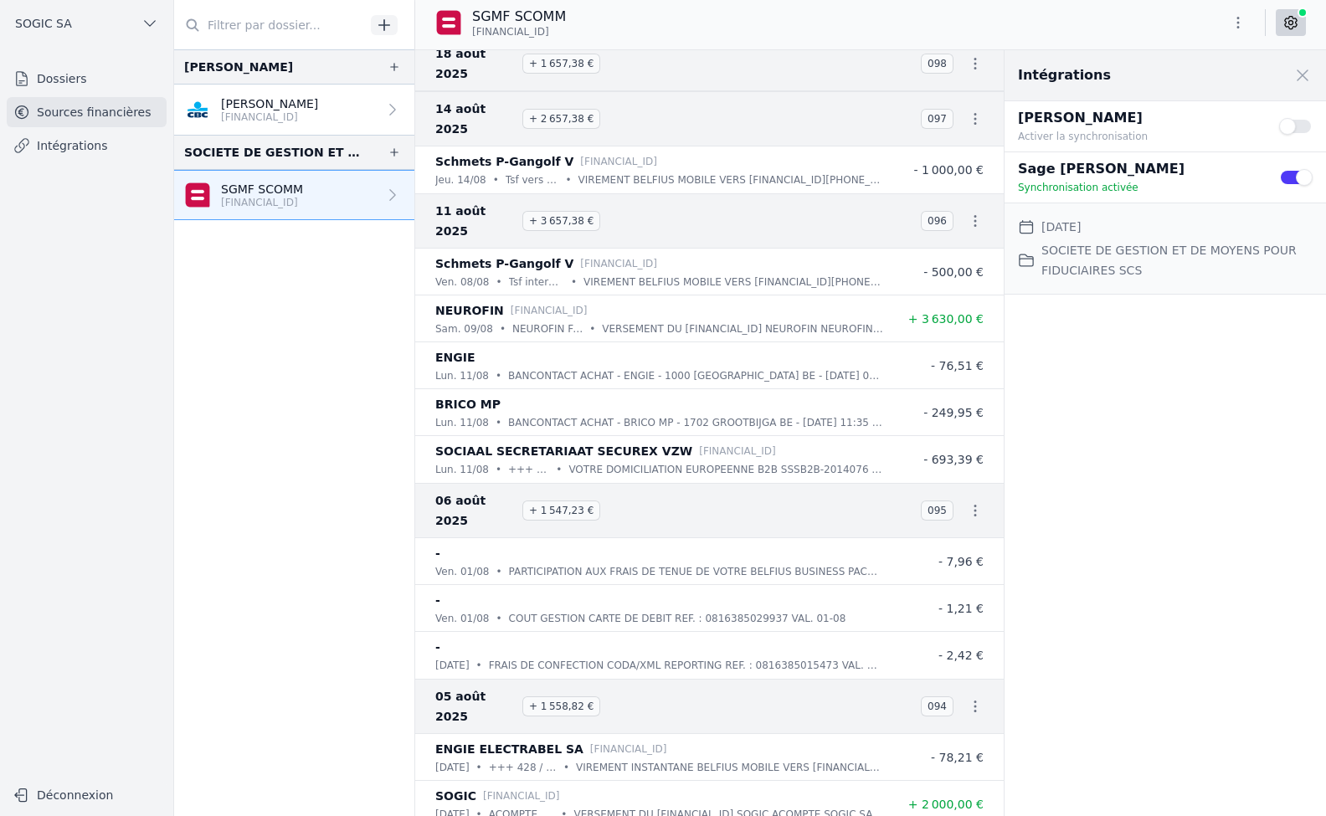
click at [969, 698] on icon "button" at bounding box center [975, 706] width 17 height 17
click at [57, 147] on div at bounding box center [663, 408] width 1326 height 816
click at [63, 144] on link "Intégrations" at bounding box center [87, 146] width 160 height 30
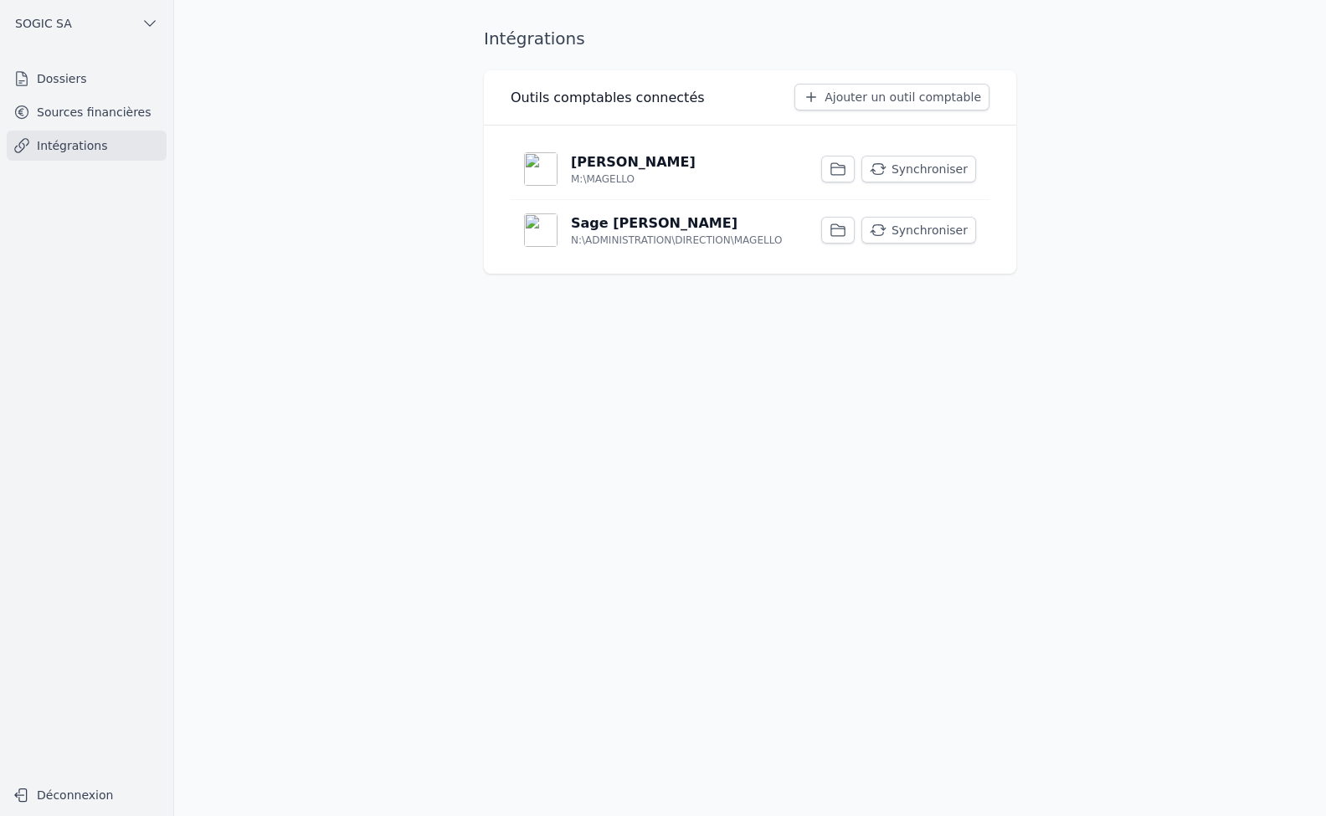
click at [31, 116] on link "Sources financières" at bounding box center [87, 112] width 160 height 30
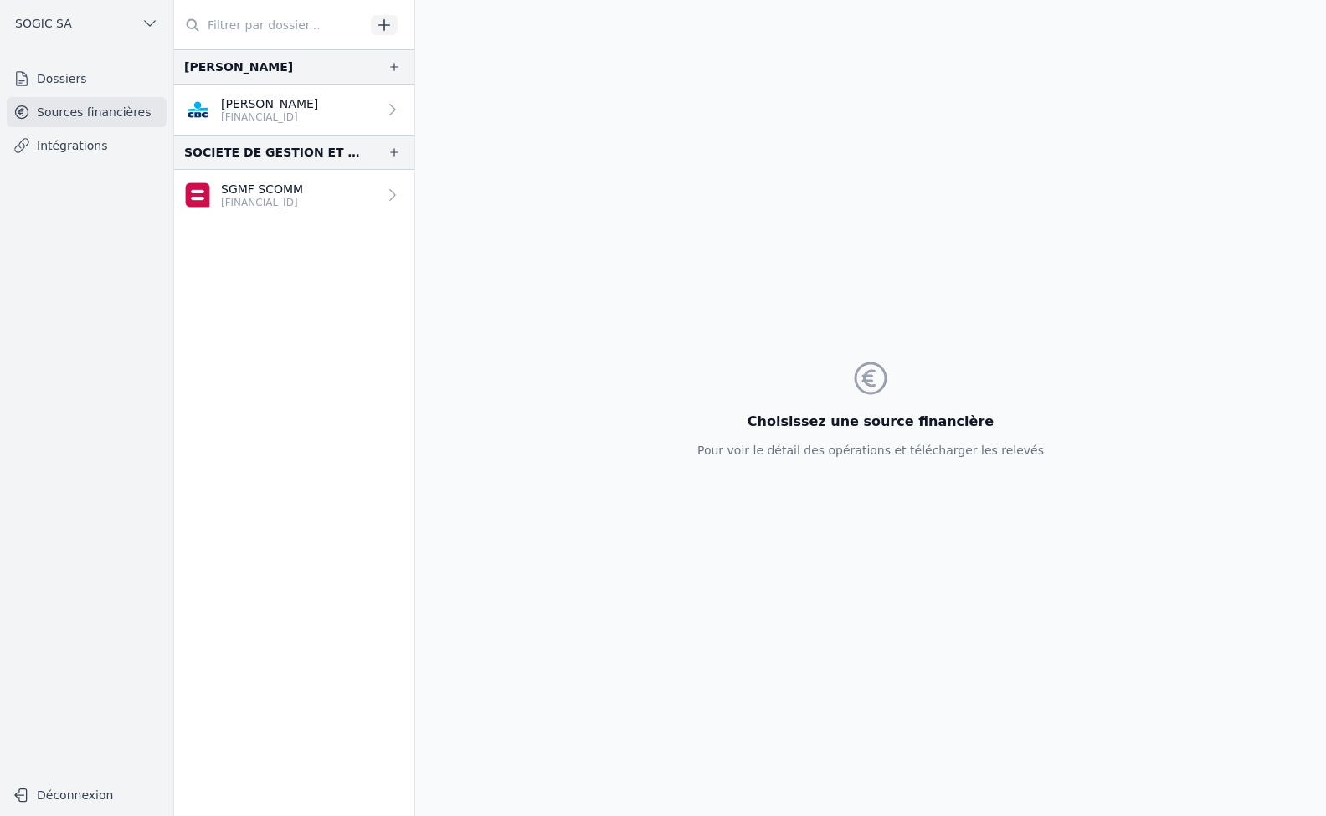
click at [287, 203] on p "[FINANCIAL_ID]" at bounding box center [262, 202] width 82 height 13
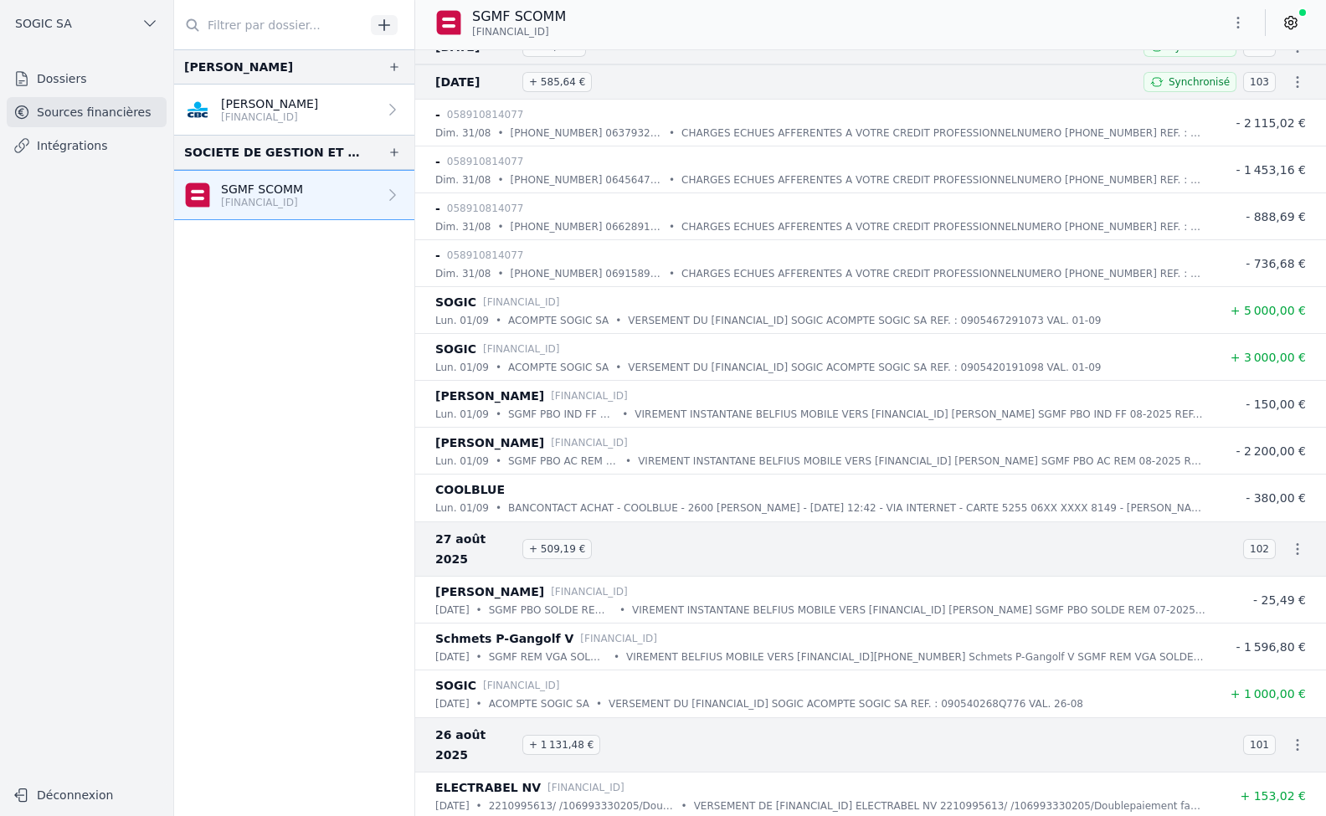
scroll to position [335, 0]
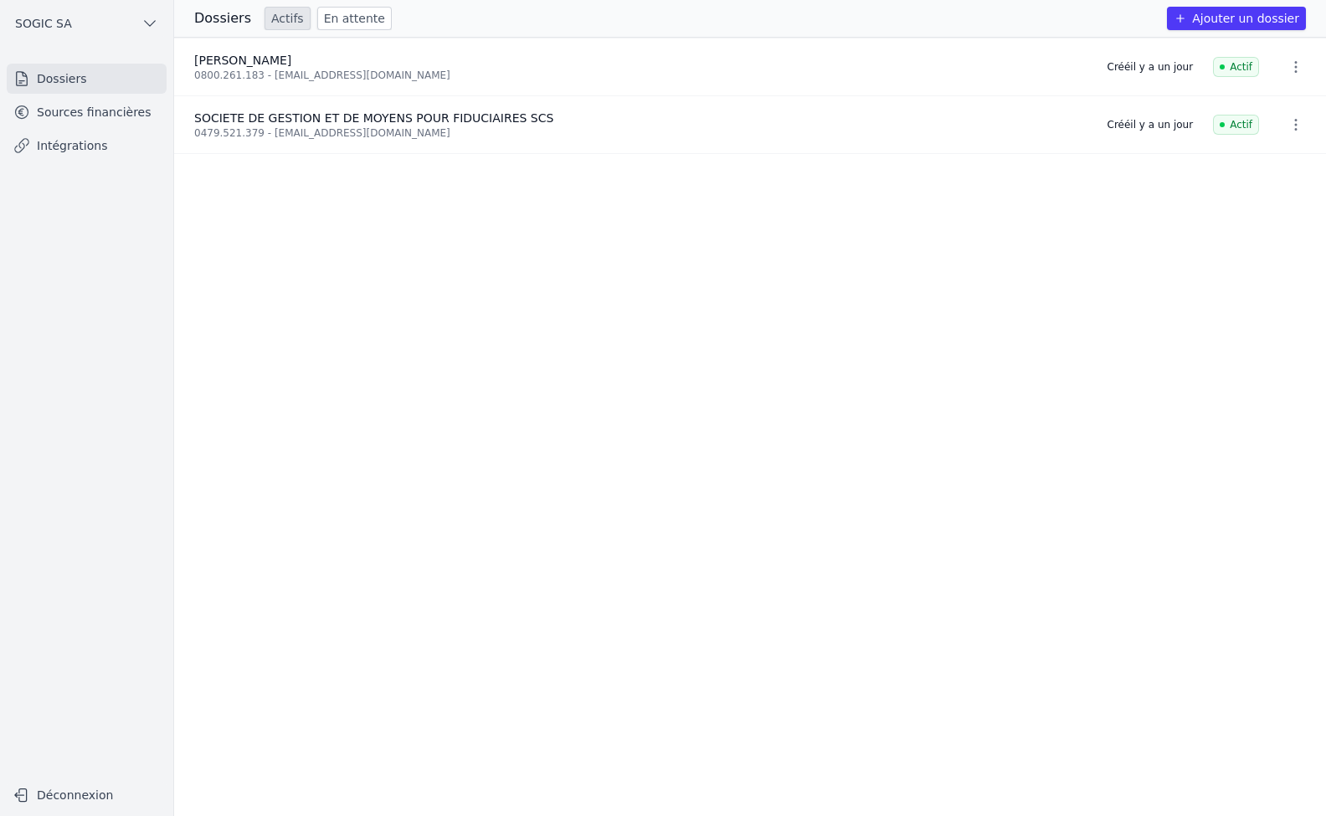
click at [69, 115] on link "Sources financières" at bounding box center [87, 112] width 160 height 30
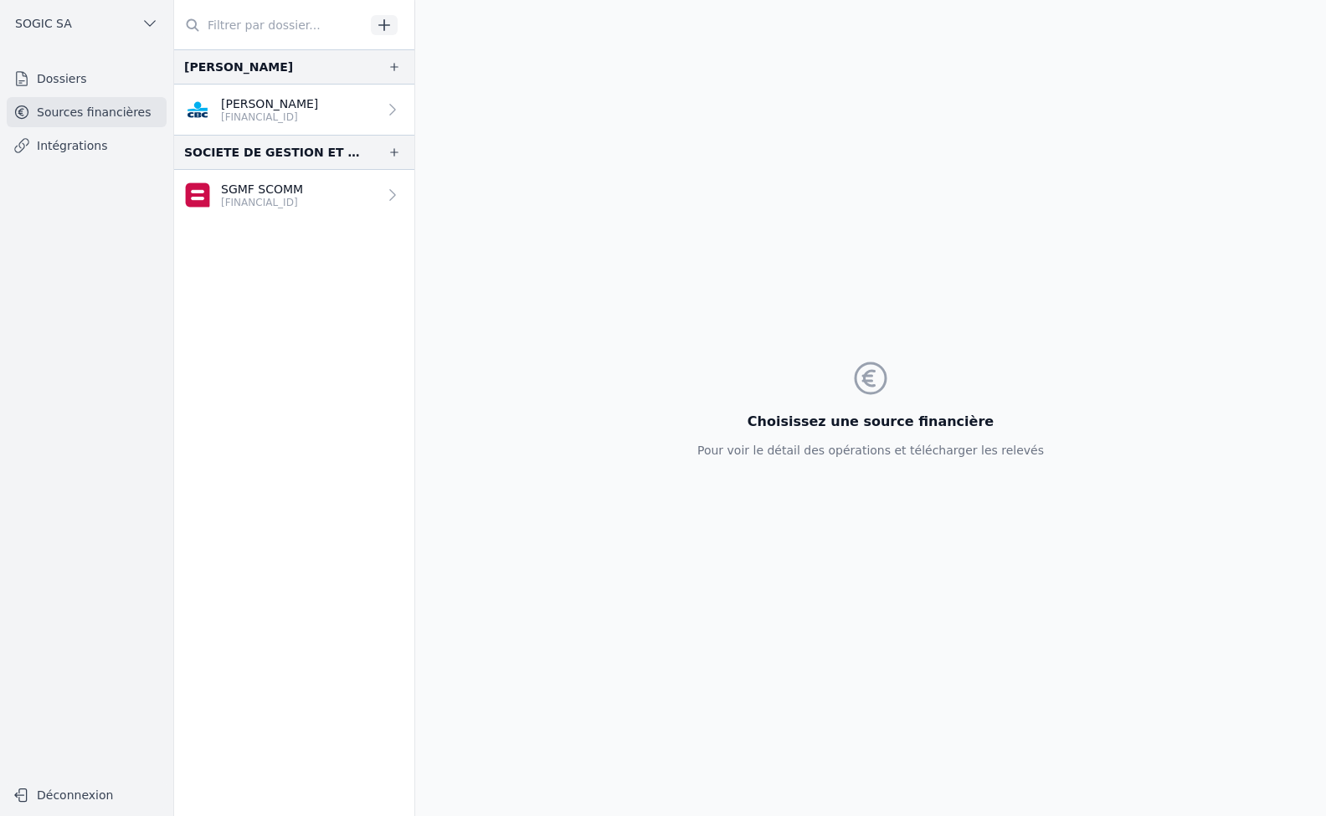
click at [63, 147] on link "Intégrations" at bounding box center [87, 146] width 160 height 30
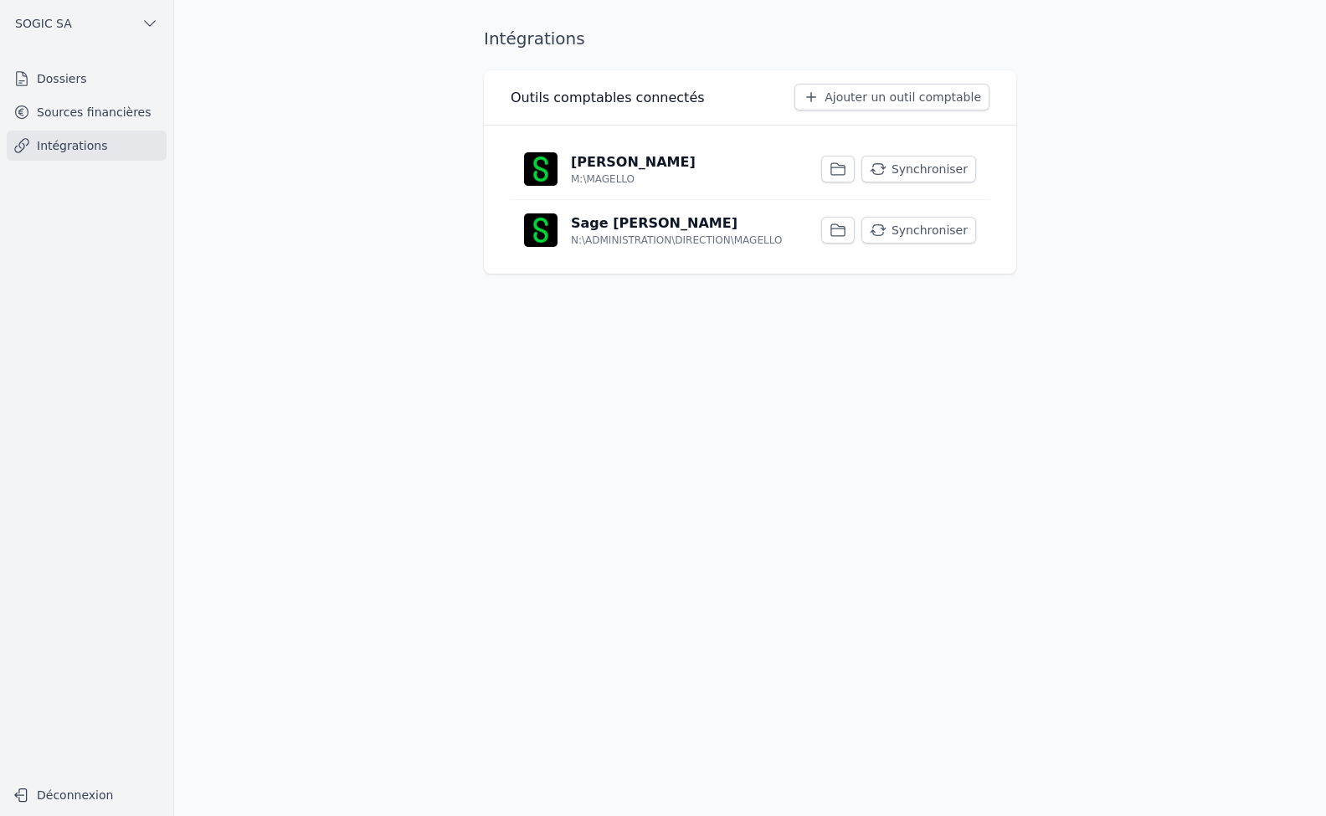
click at [69, 148] on link "Intégrations" at bounding box center [87, 146] width 160 height 30
click at [591, 229] on p "Sage [PERSON_NAME]" at bounding box center [654, 223] width 167 height 20
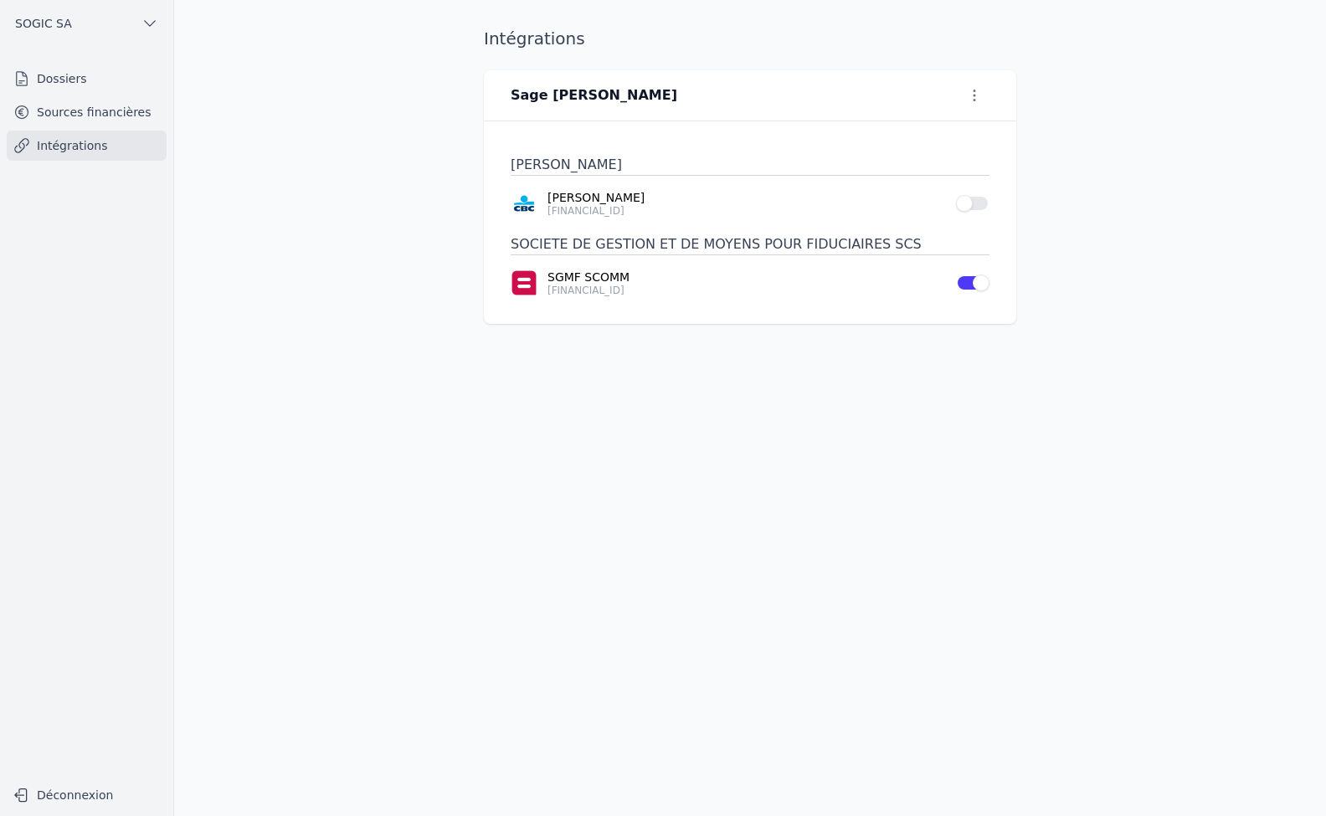
click at [80, 115] on link "Sources financières" at bounding box center [87, 112] width 160 height 30
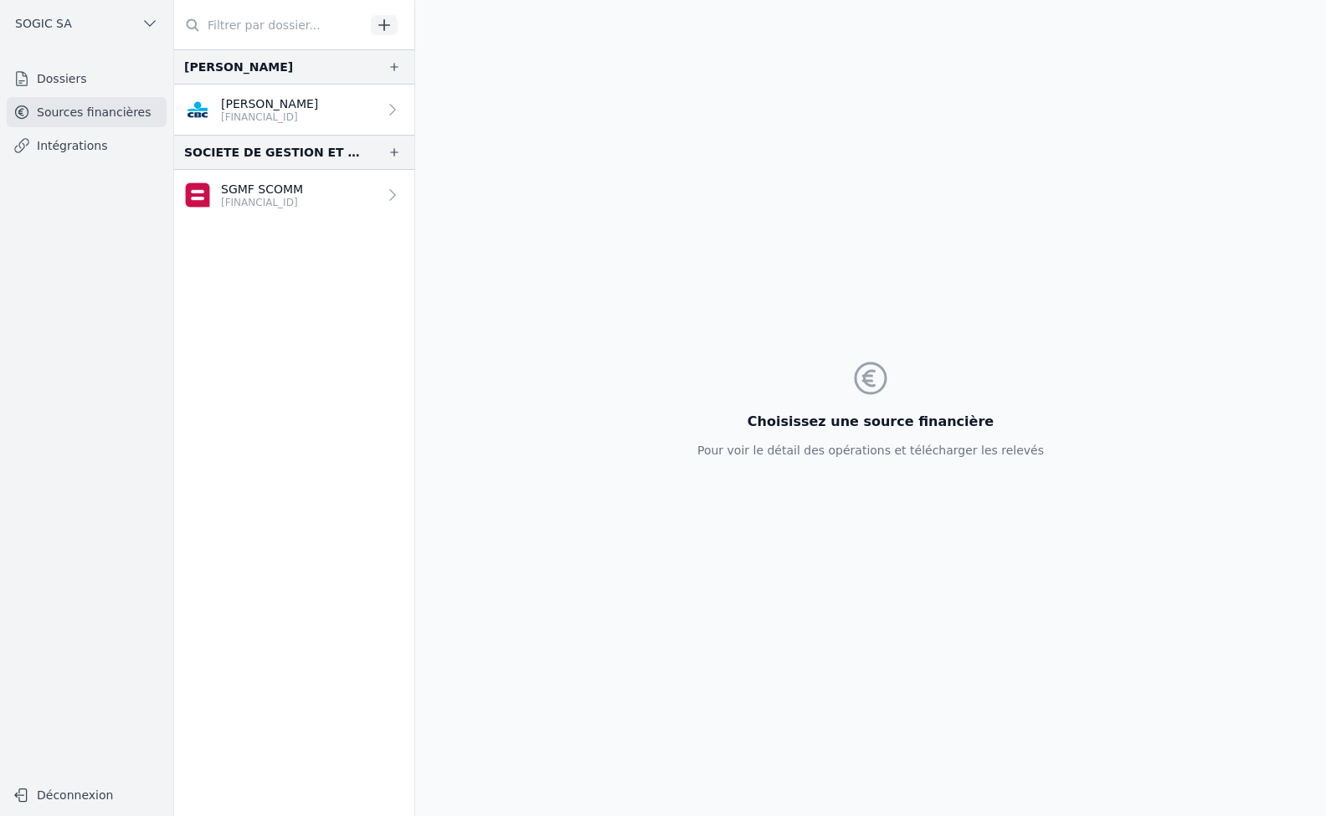
click at [66, 83] on link "Dossiers" at bounding box center [87, 79] width 160 height 30
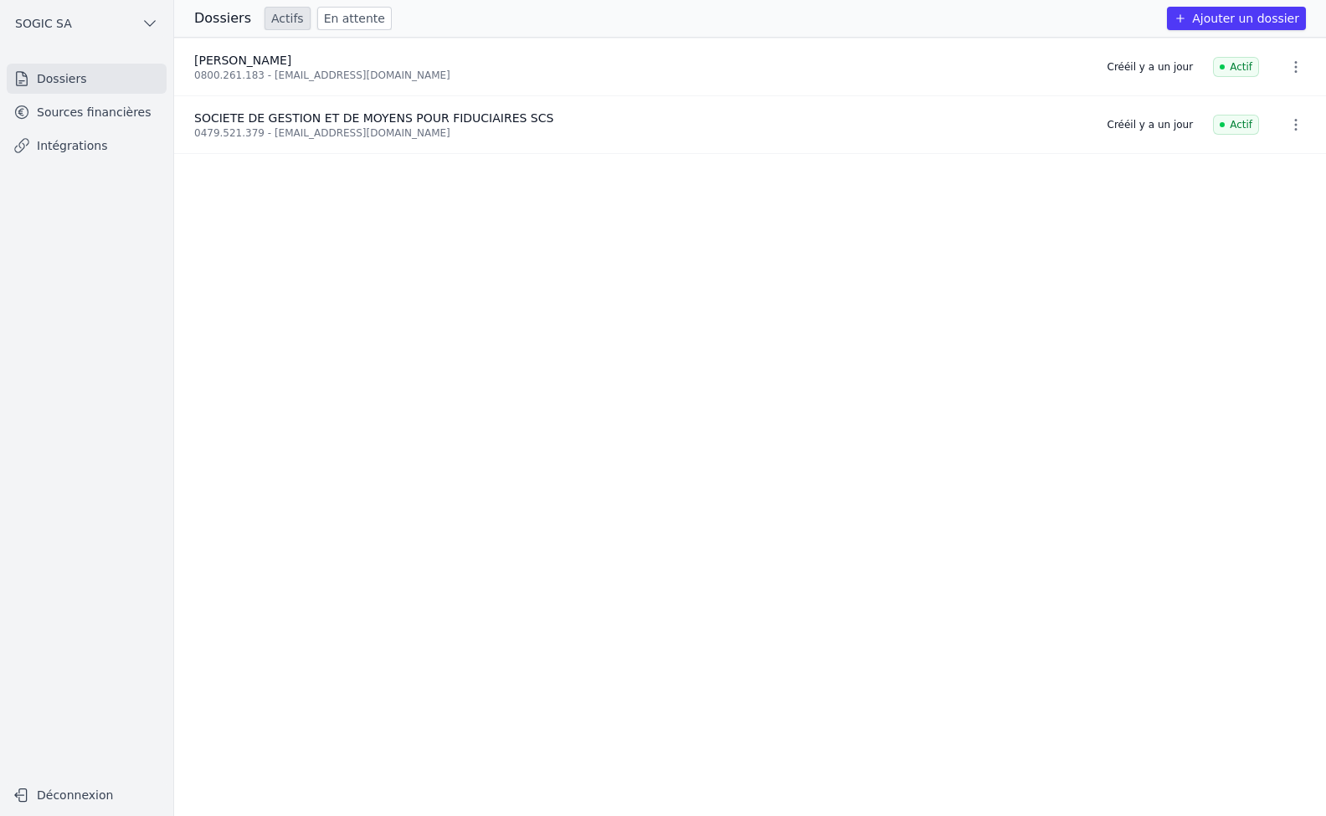
click at [144, 25] on icon "button" at bounding box center [149, 23] width 17 height 17
click at [95, 59] on span "SOCIETE DE GESTION ET DE MOYENS POUR FIDUCIAIRES SCS" at bounding box center [95, 60] width 116 height 17
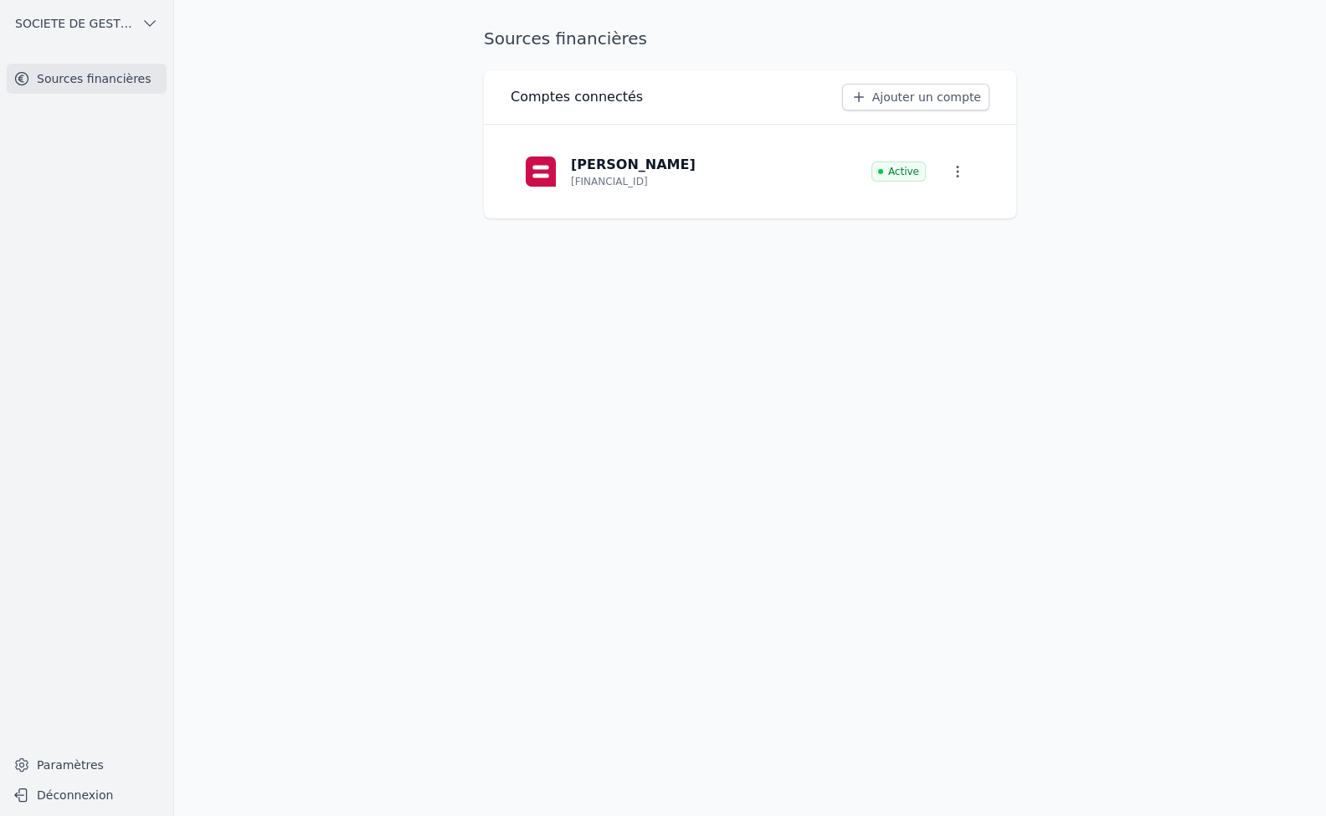
click at [152, 20] on icon "button" at bounding box center [149, 23] width 17 height 17
click at [80, 95] on span "SOGIC SA" at bounding box center [65, 94] width 57 height 17
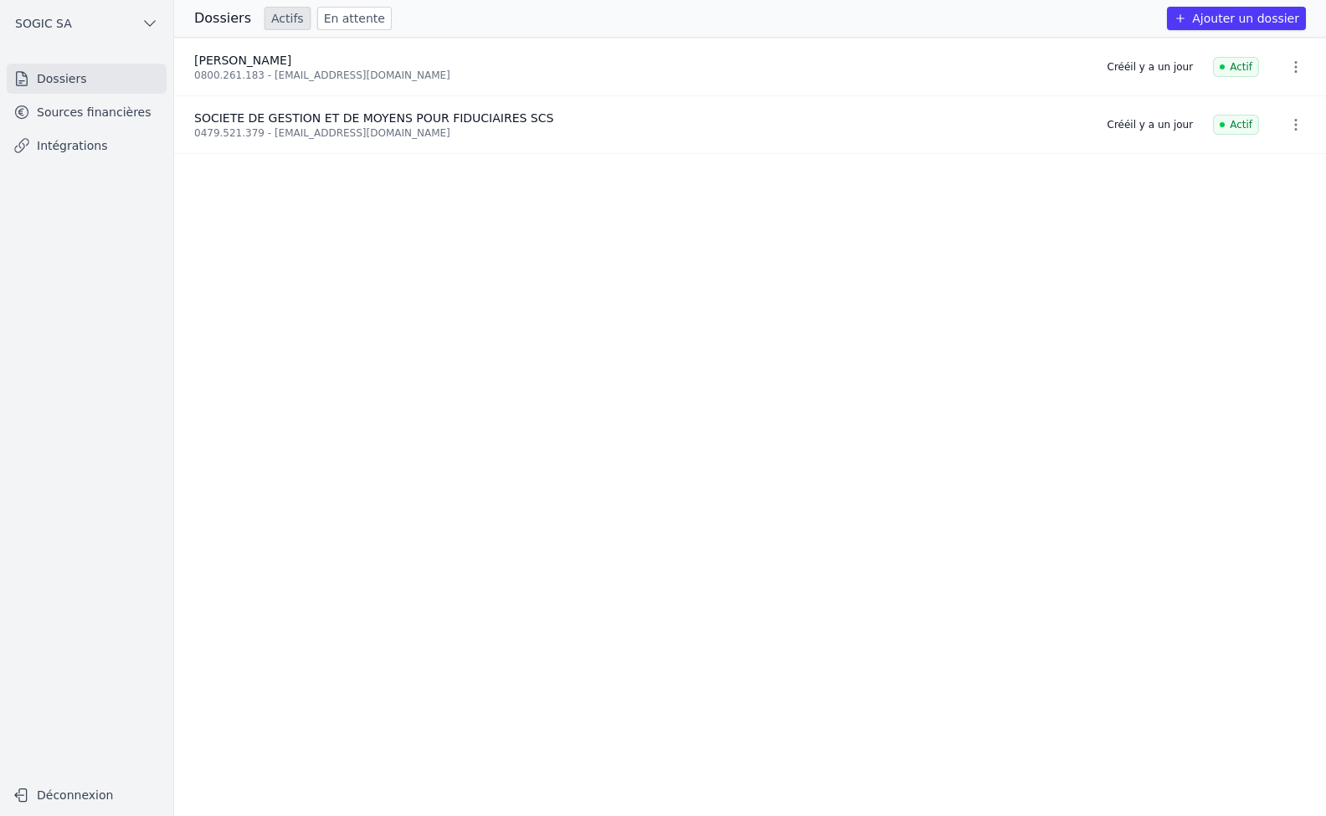
click at [1295, 67] on icon "button" at bounding box center [1296, 67] width 17 height 17
click at [1286, 128] on div at bounding box center [663, 408] width 1326 height 816
click at [1288, 128] on icon "button" at bounding box center [1296, 124] width 17 height 17
click at [331, 121] on div at bounding box center [663, 408] width 1326 height 816
click at [1294, 121] on icon "button" at bounding box center [1296, 124] width 17 height 17
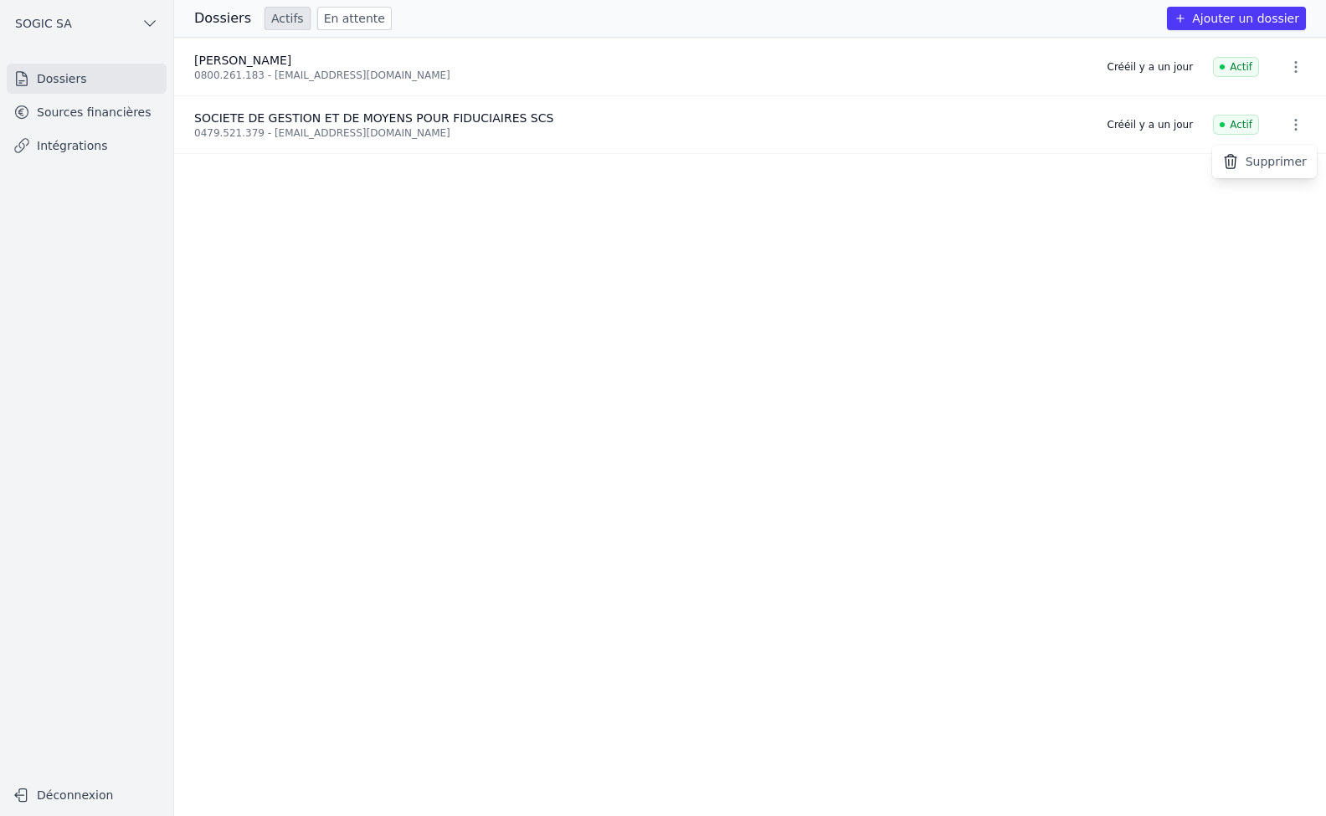
click at [343, 113] on div at bounding box center [663, 408] width 1326 height 816
click at [60, 111] on link "Sources financières" at bounding box center [87, 112] width 160 height 30
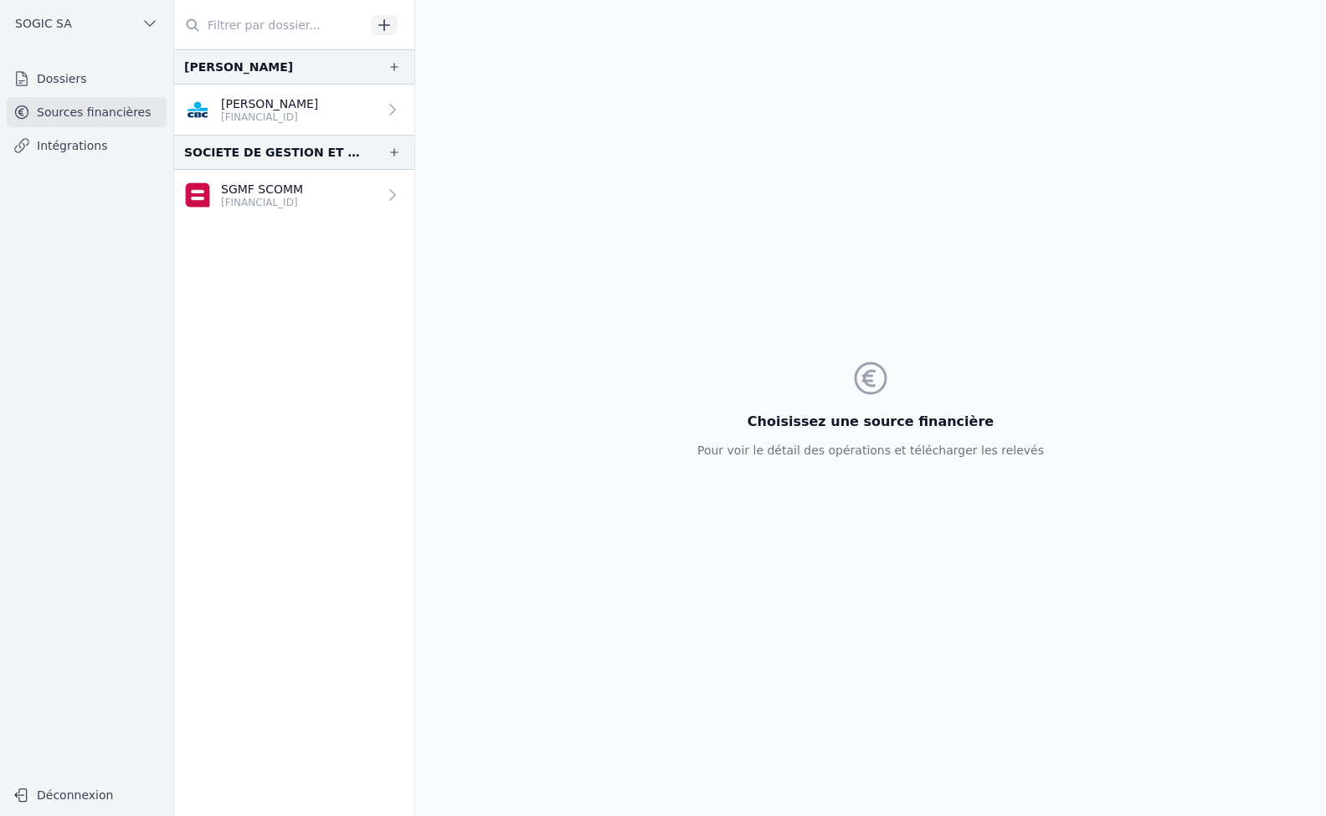
click at [45, 152] on link "Intégrations" at bounding box center [87, 146] width 160 height 30
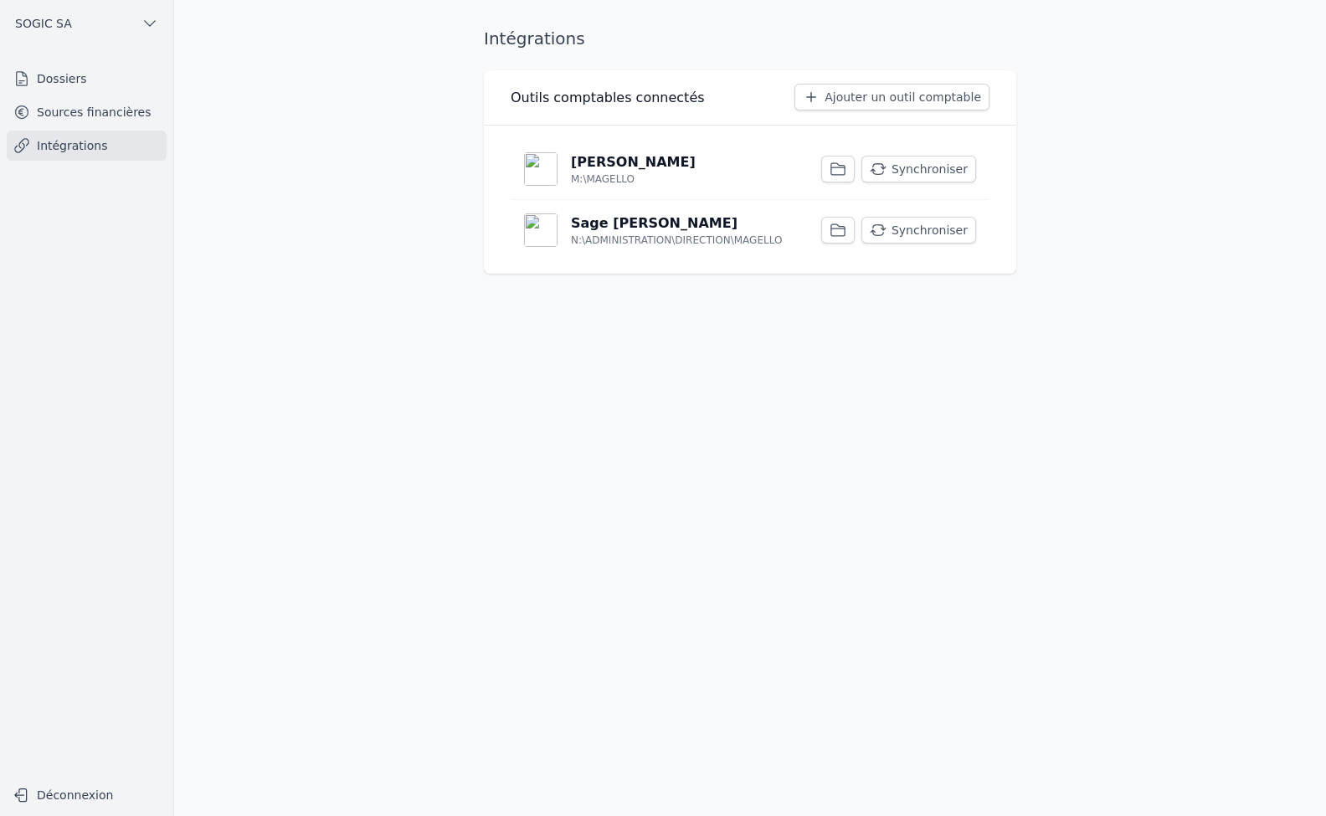
click at [49, 113] on link "Sources financières" at bounding box center [87, 112] width 160 height 30
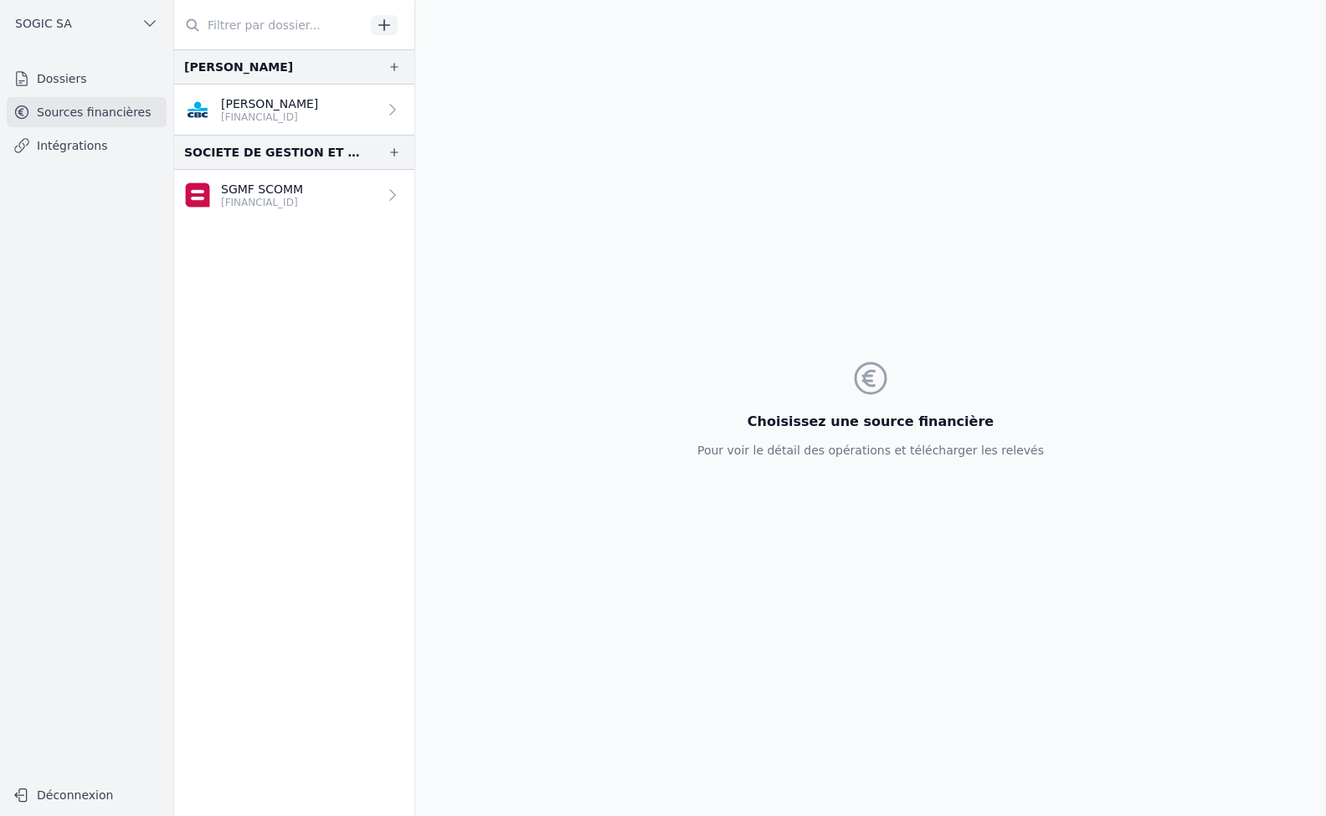
drag, startPoint x: 122, startPoint y: 2, endPoint x: 70, endPoint y: 273, distance: 276.2
click at [70, 273] on nav "Dossiers Sources financières Intégrations" at bounding box center [86, 415] width 147 height 702
